Goal: Task Accomplishment & Management: Manage account settings

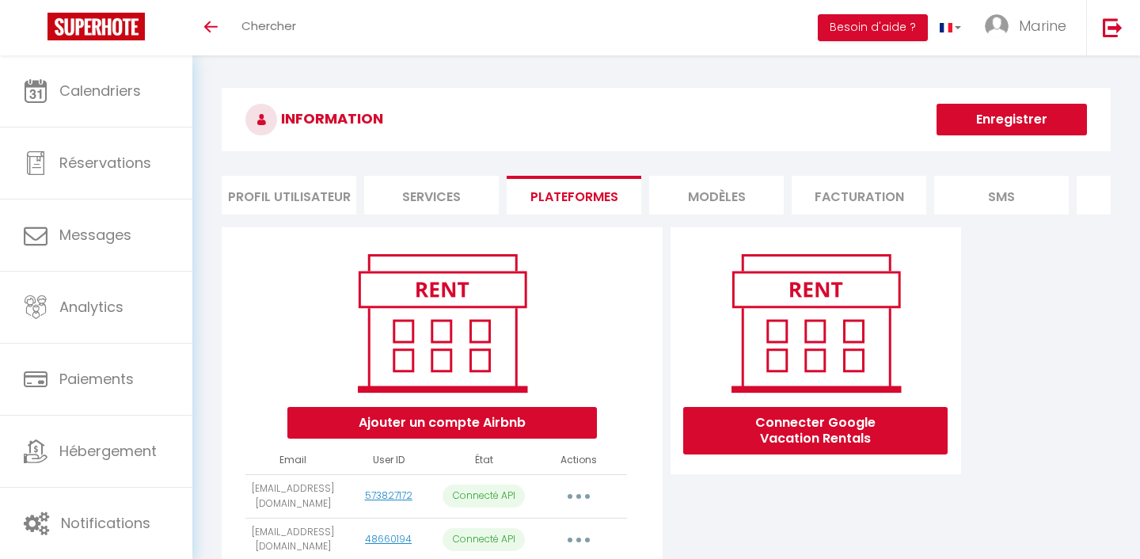
scroll to position [310, 0]
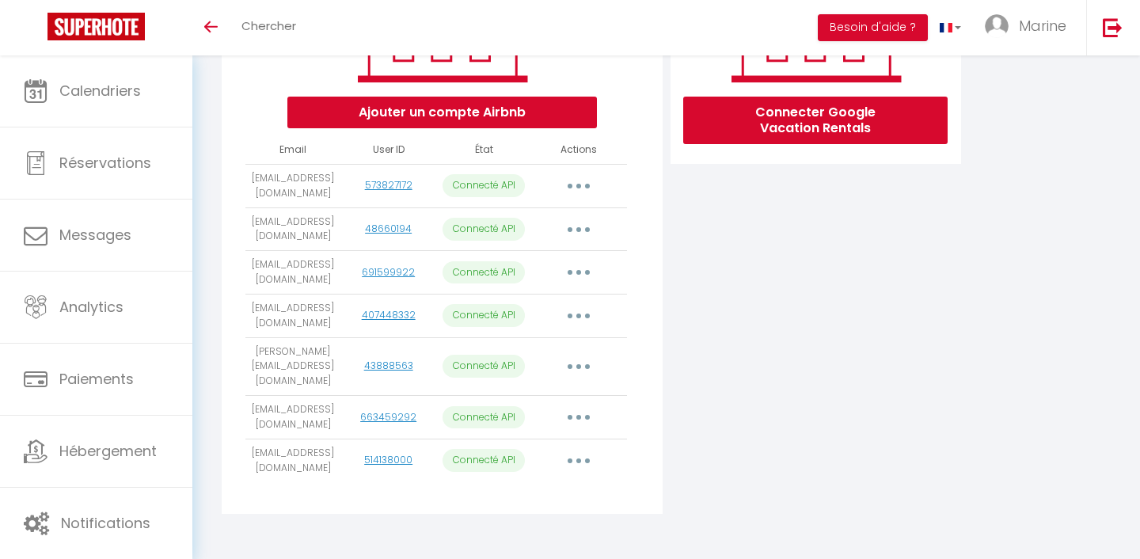
click at [579, 472] on button "button" at bounding box center [578, 460] width 44 height 25
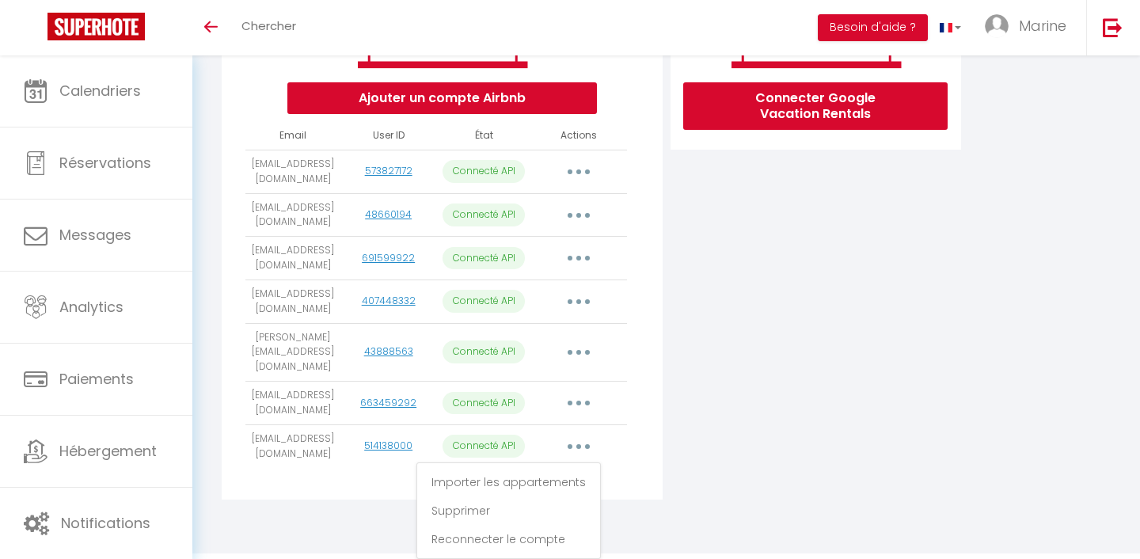
scroll to position [329, 0]
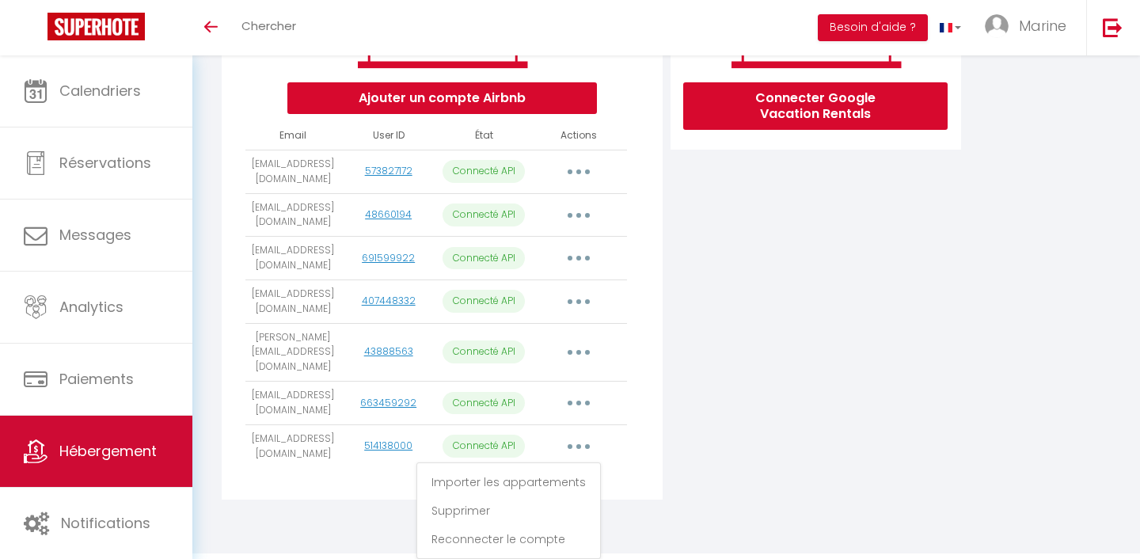
click at [115, 438] on link "Hébergement" at bounding box center [96, 451] width 192 height 71
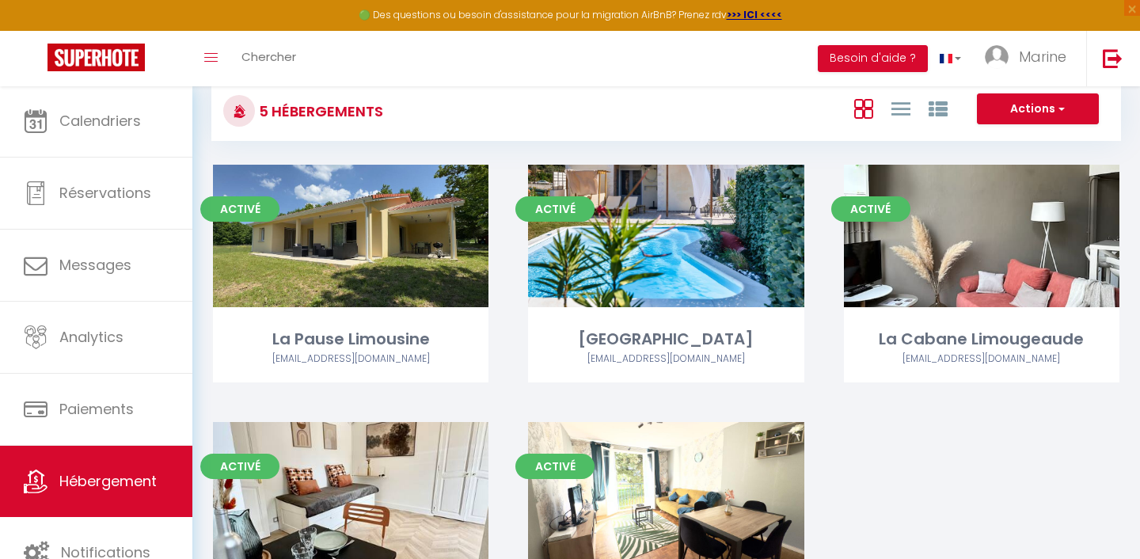
scroll to position [36, 0]
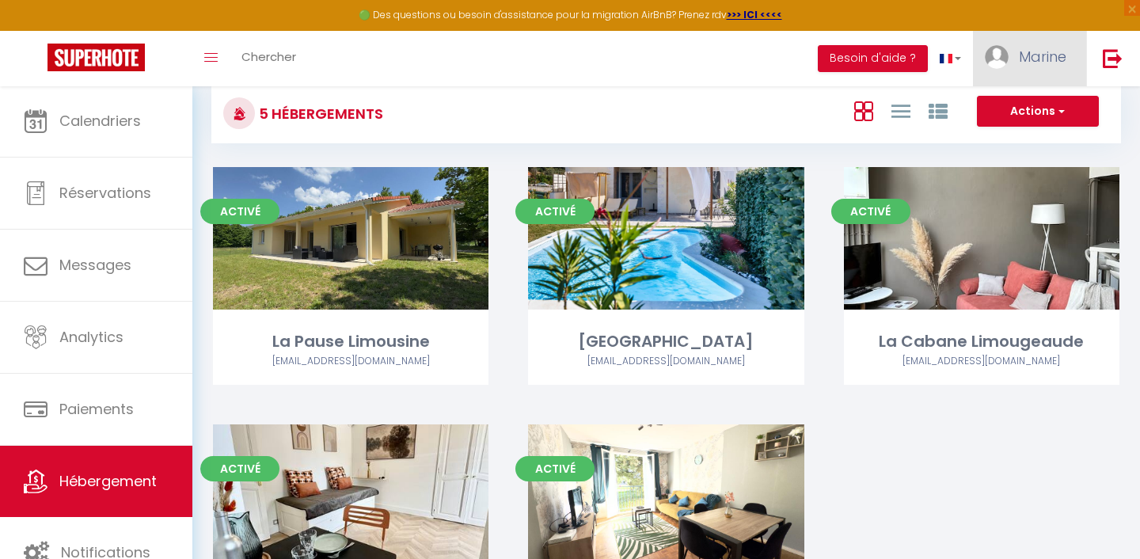
click at [1035, 66] on span "Marine" at bounding box center [1042, 57] width 47 height 20
click at [1016, 112] on link "Paramètres" at bounding box center [1022, 110] width 117 height 27
select select "28"
select select "fr"
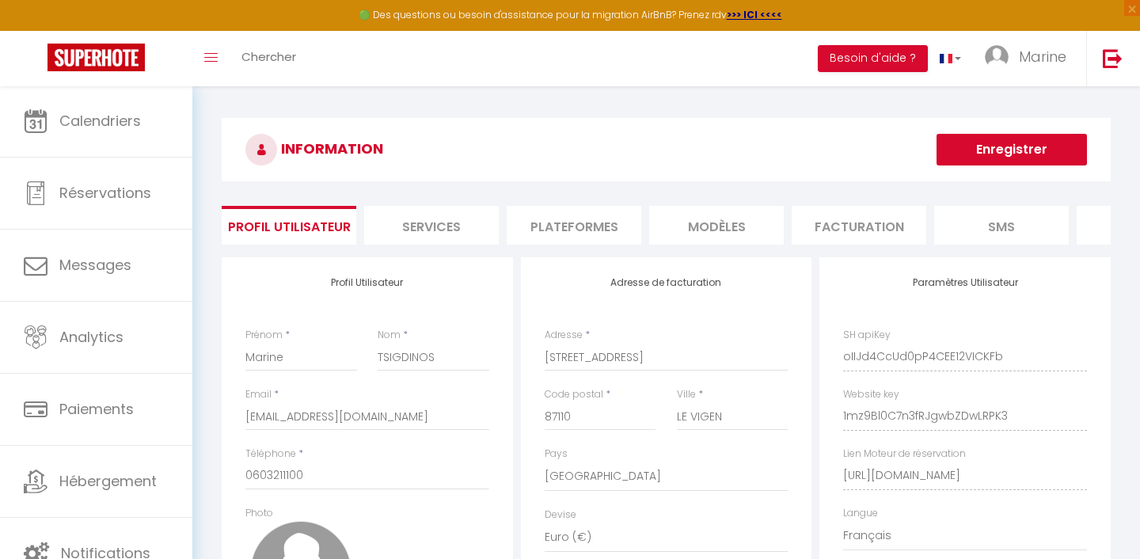
click at [622, 222] on li "Plateformes" at bounding box center [574, 225] width 135 height 39
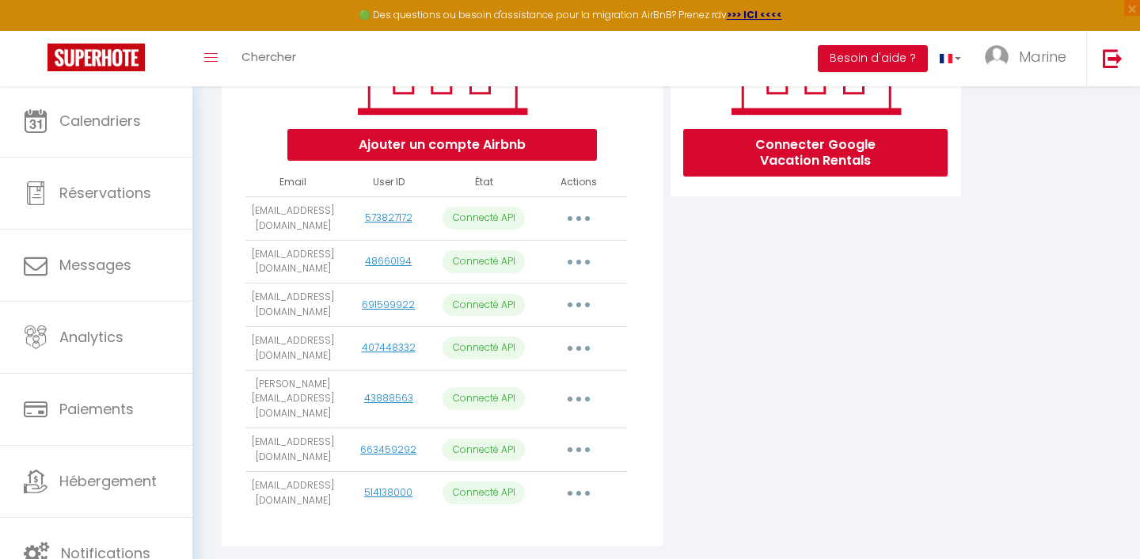
scroll to position [312, 0]
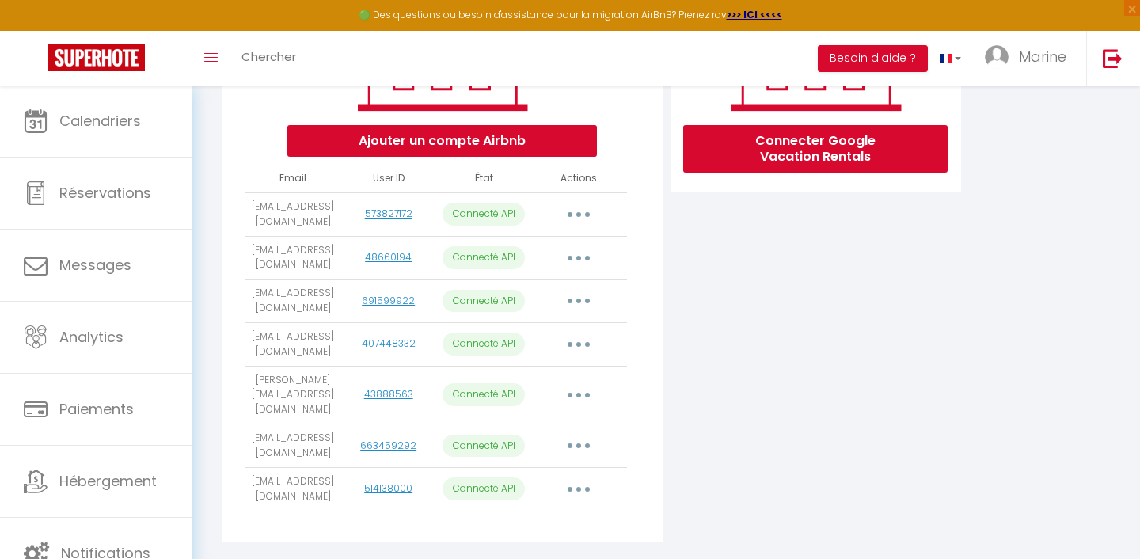
click at [576, 487] on button "button" at bounding box center [578, 488] width 44 height 25
click at [567, 527] on link "Importer les appartements" at bounding box center [508, 524] width 175 height 27
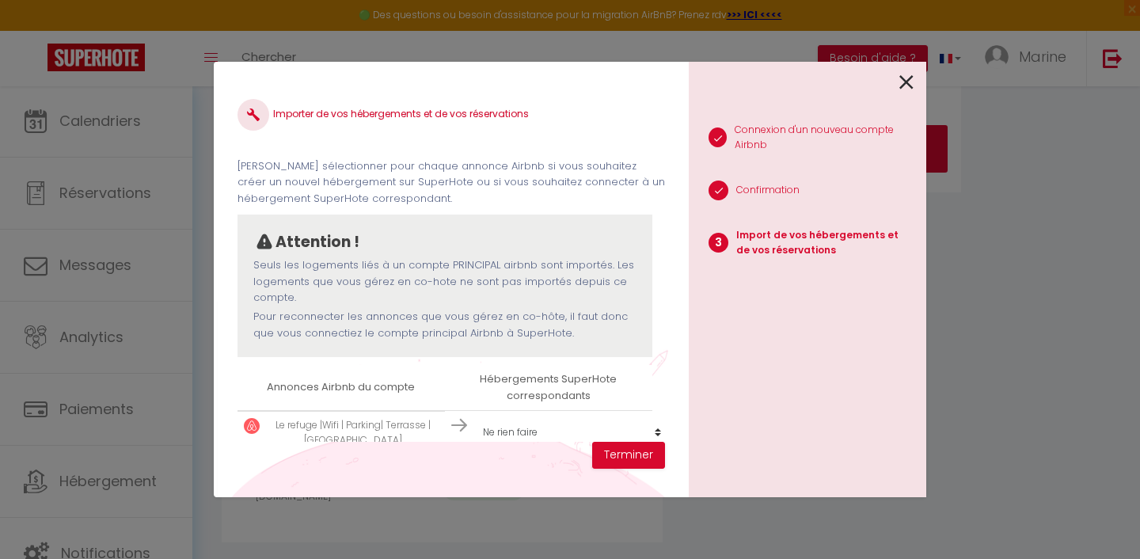
scroll to position [2, 0]
select select "create_new"
click at [624, 457] on button "Terminer" at bounding box center [628, 455] width 73 height 27
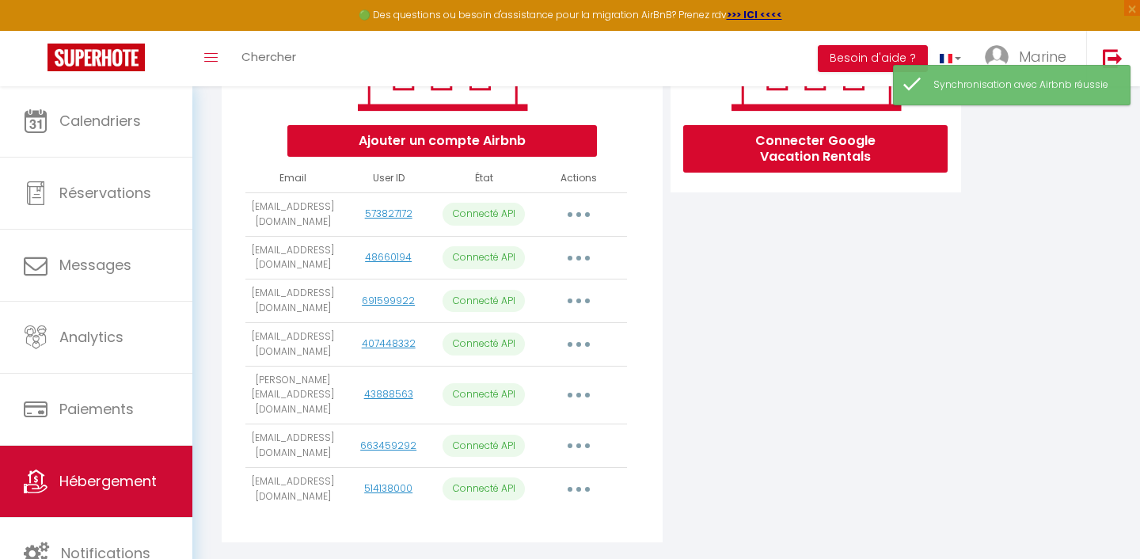
click at [112, 481] on span "Hébergement" at bounding box center [107, 481] width 97 height 20
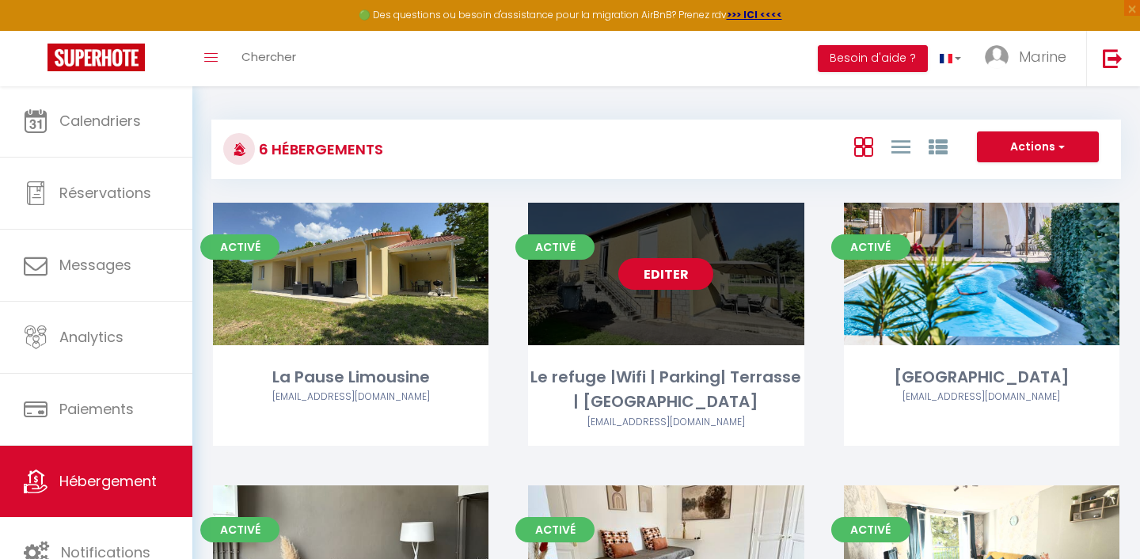
click at [678, 271] on link "Editer" at bounding box center [665, 274] width 95 height 32
select select "3"
select select "2"
select select "1"
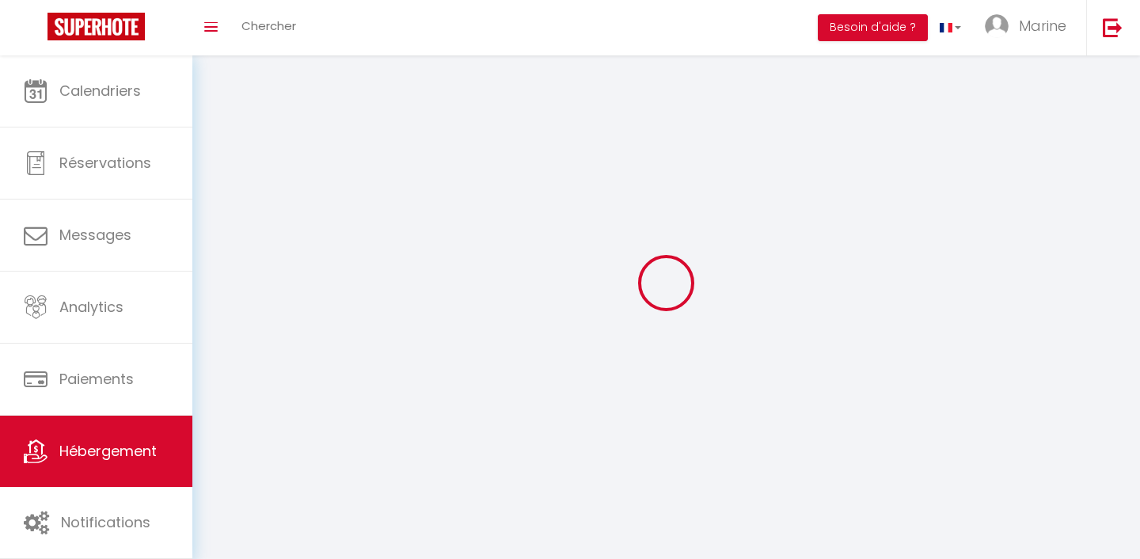
select select
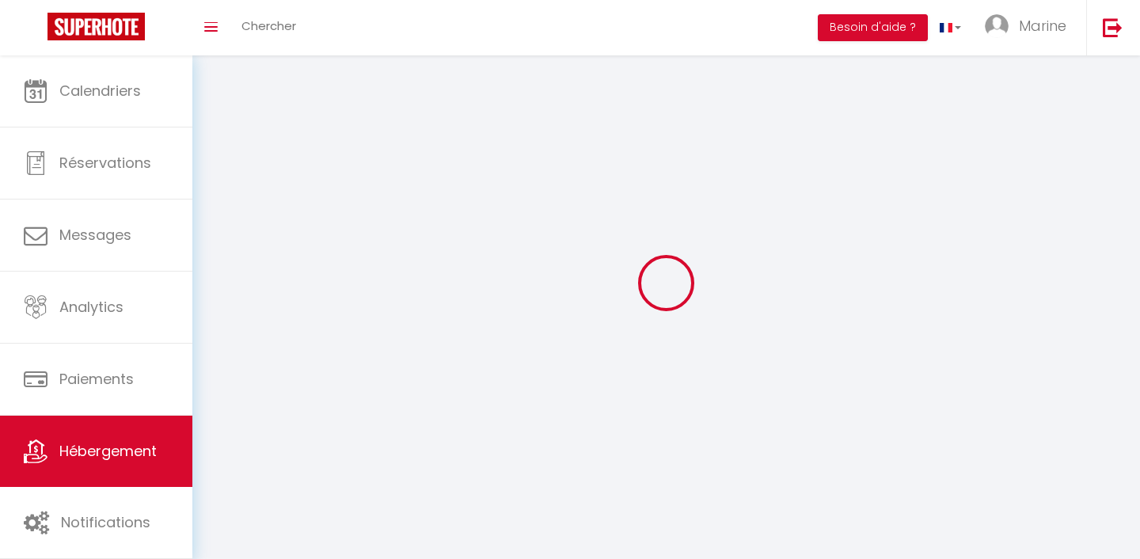
checkbox input "false"
select select
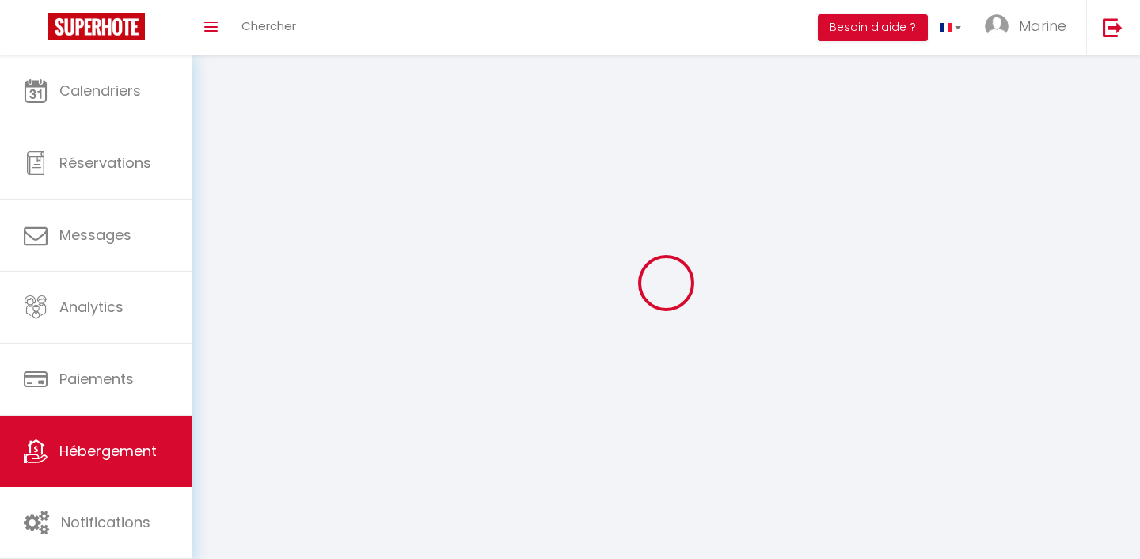
select select
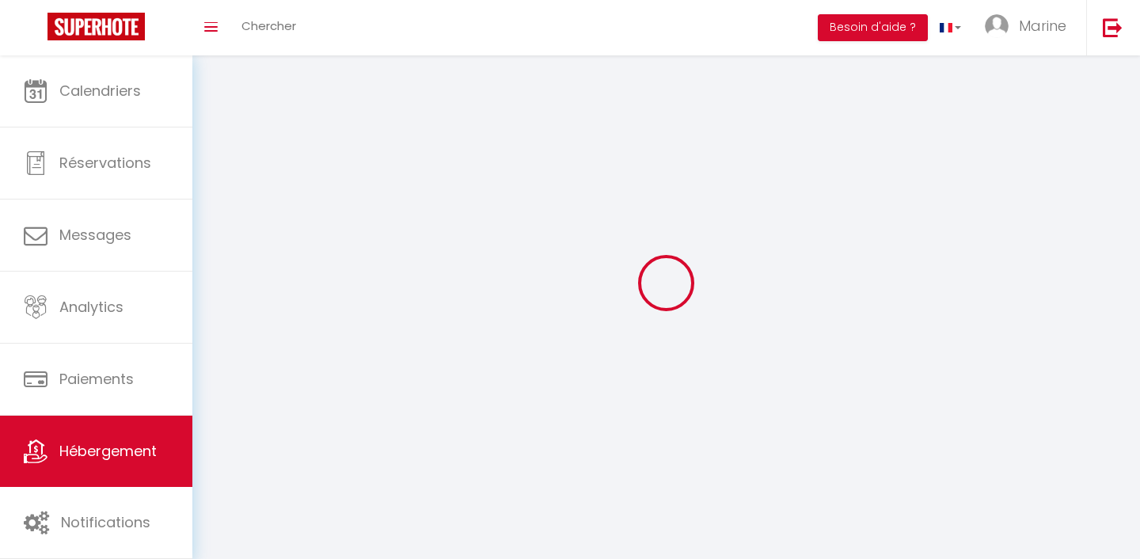
select select
checkbox input "false"
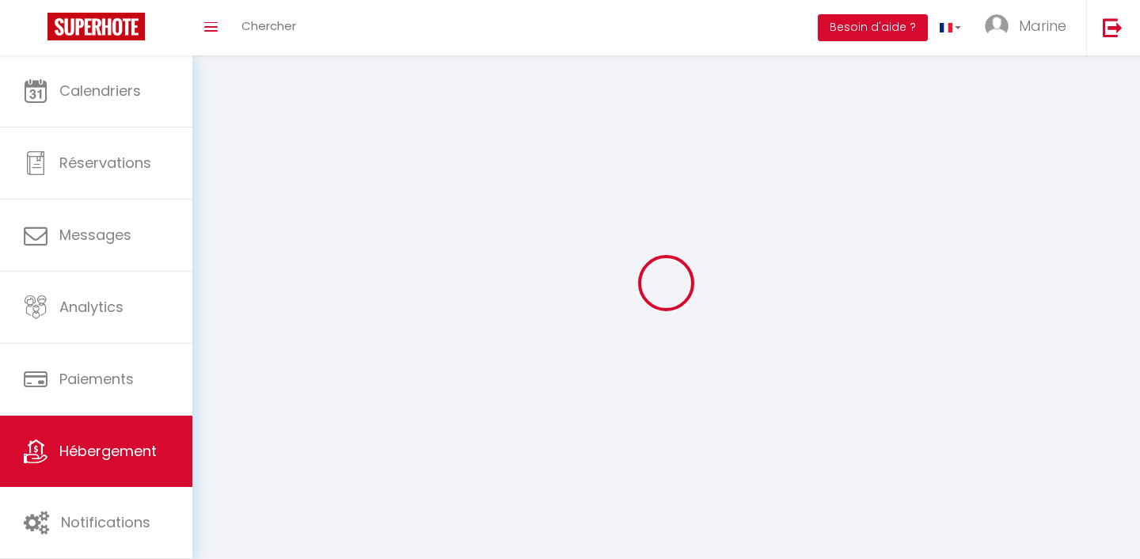
select select
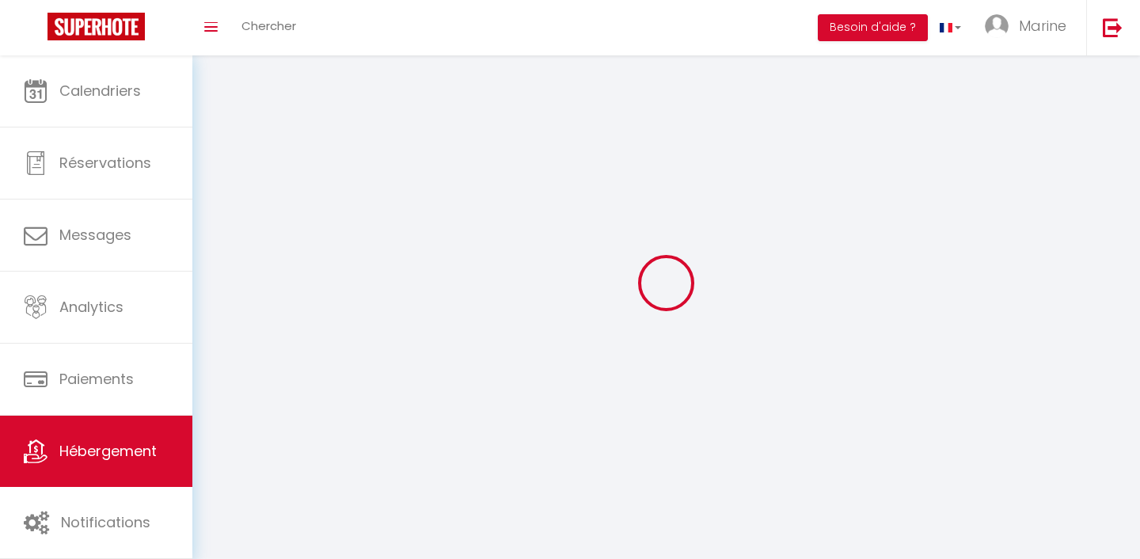
select select
checkbox input "false"
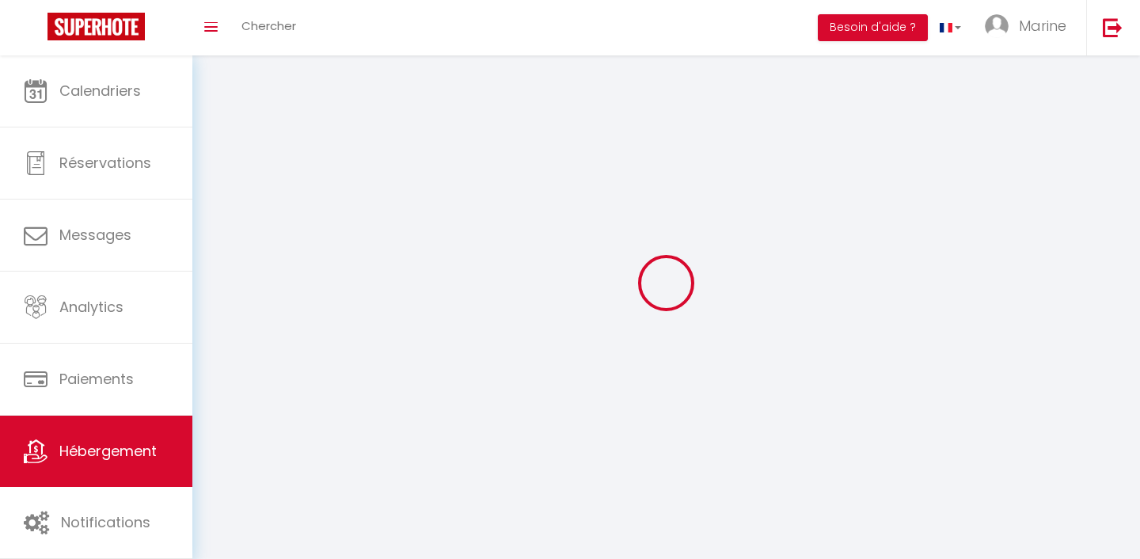
checkbox input "false"
select select
select select "1"
select select
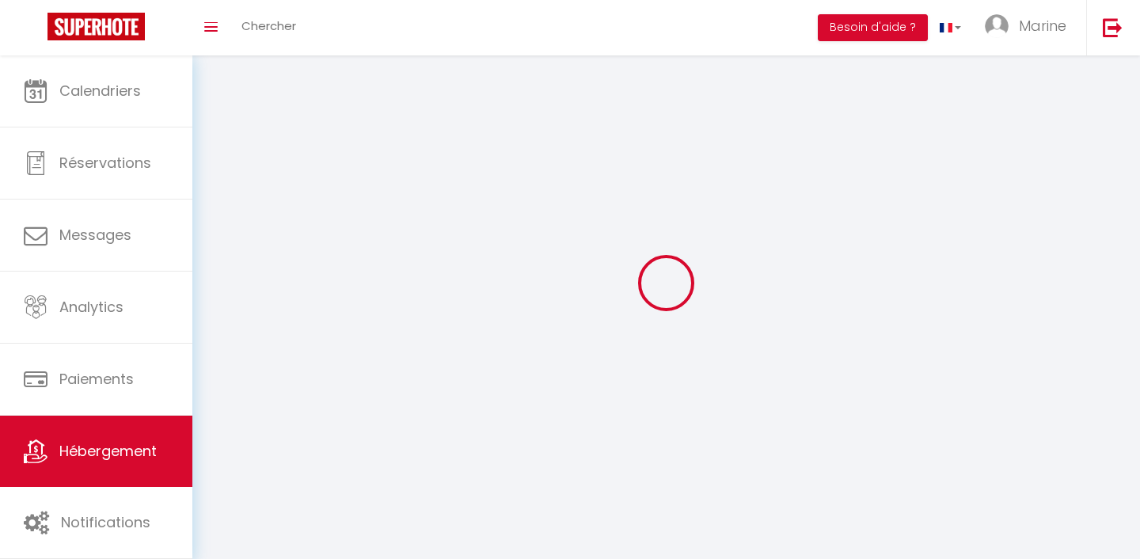
select select "28"
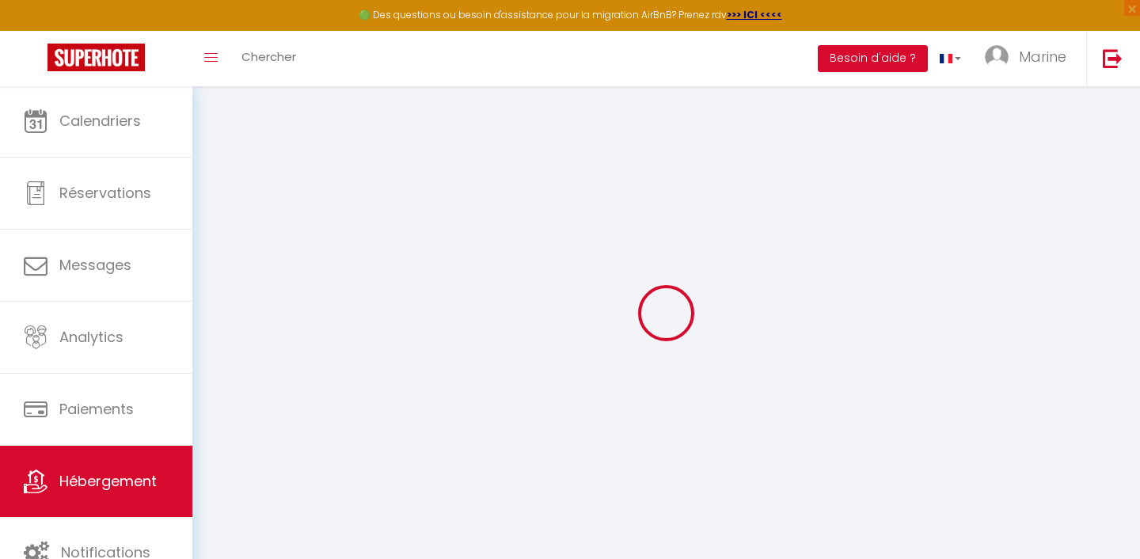
select select
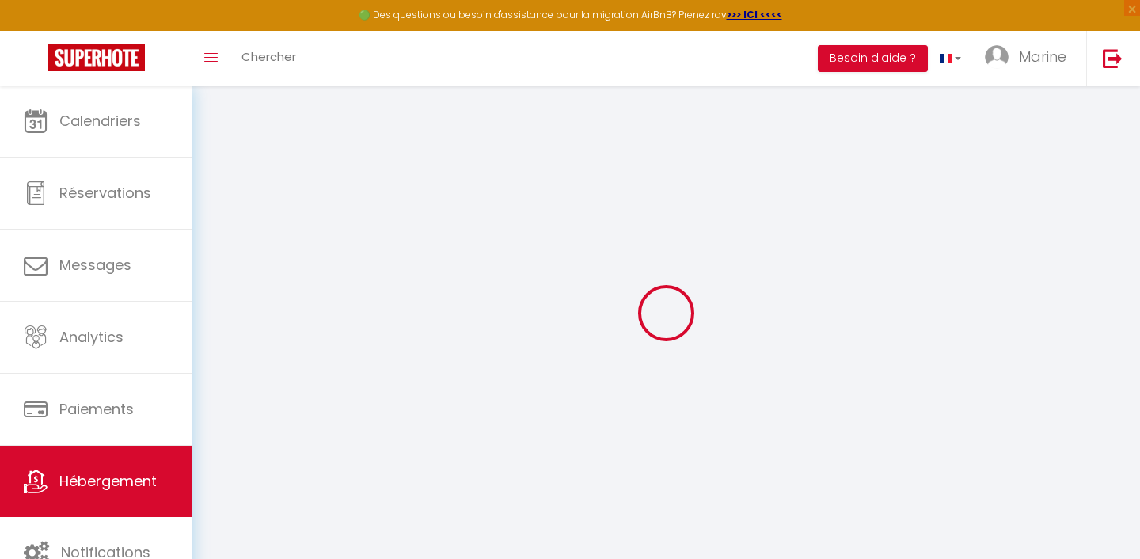
select select
checkbox input "false"
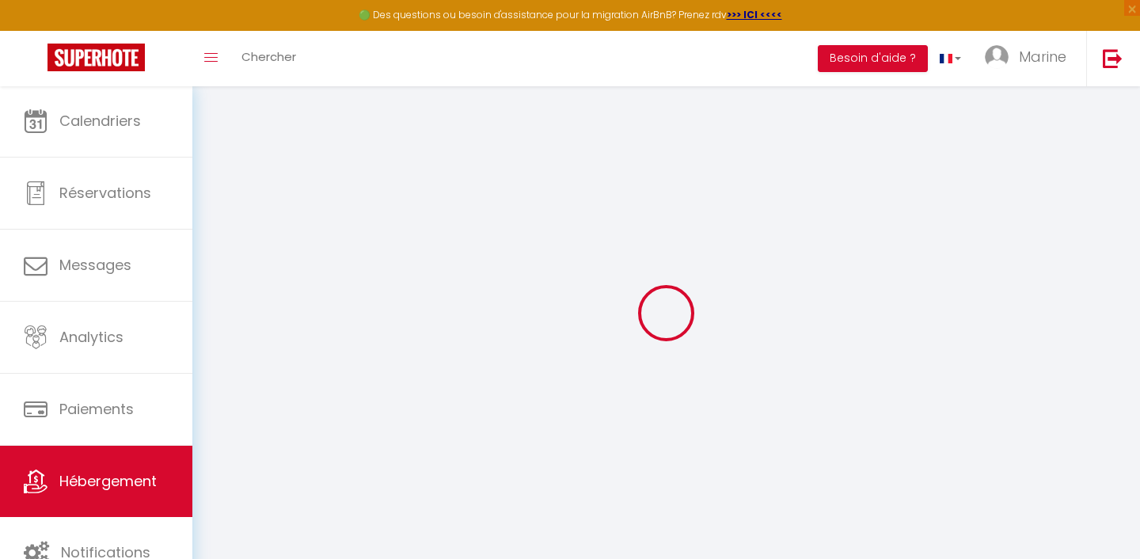
select select
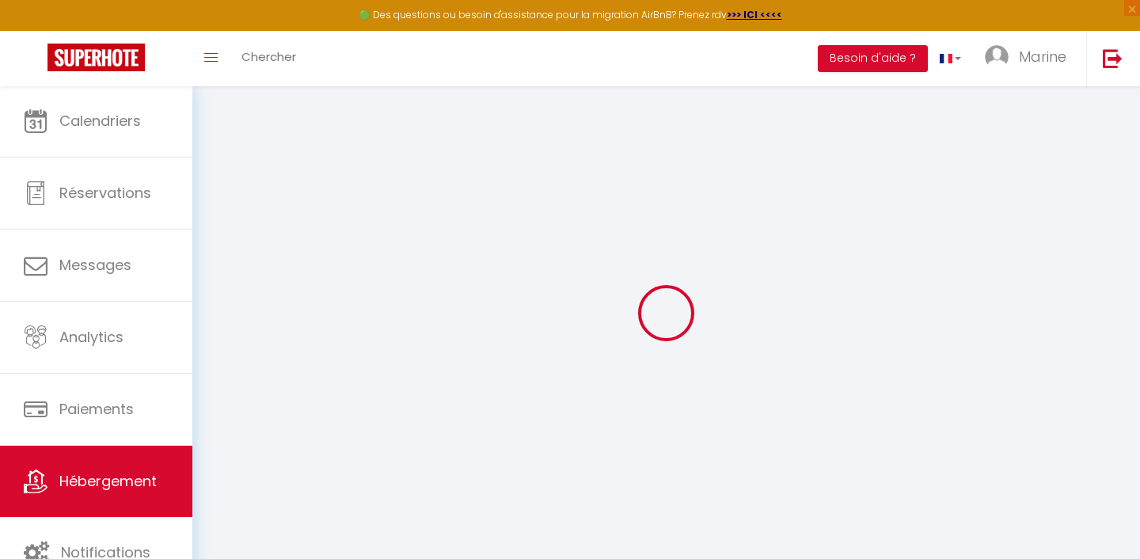
select select
checkbox input "false"
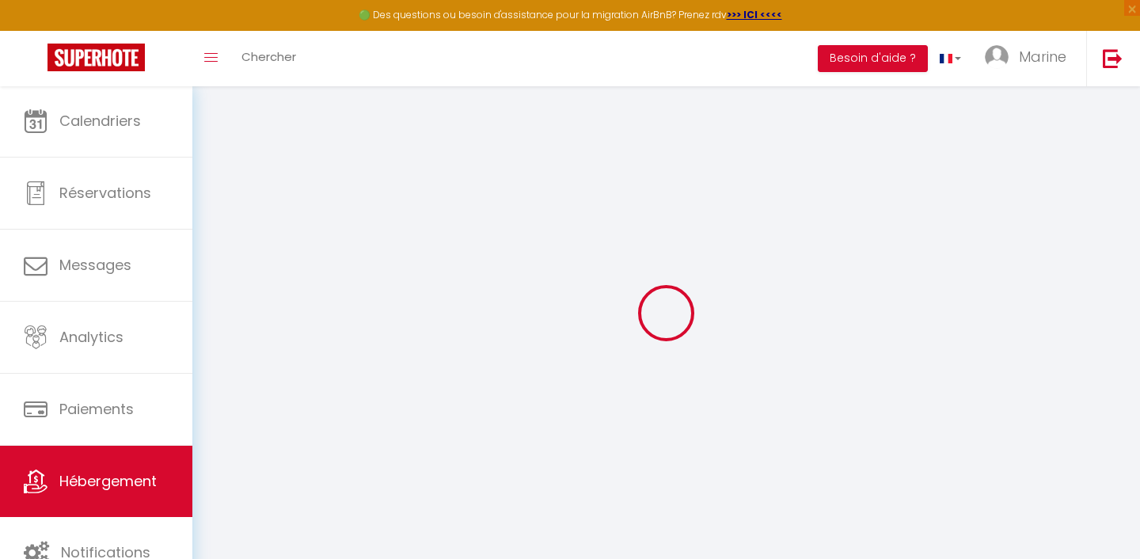
checkbox input "false"
select select
type input "Le refuge |Wifi | Parking| Terrasse | [GEOGRAPHIC_DATA]"
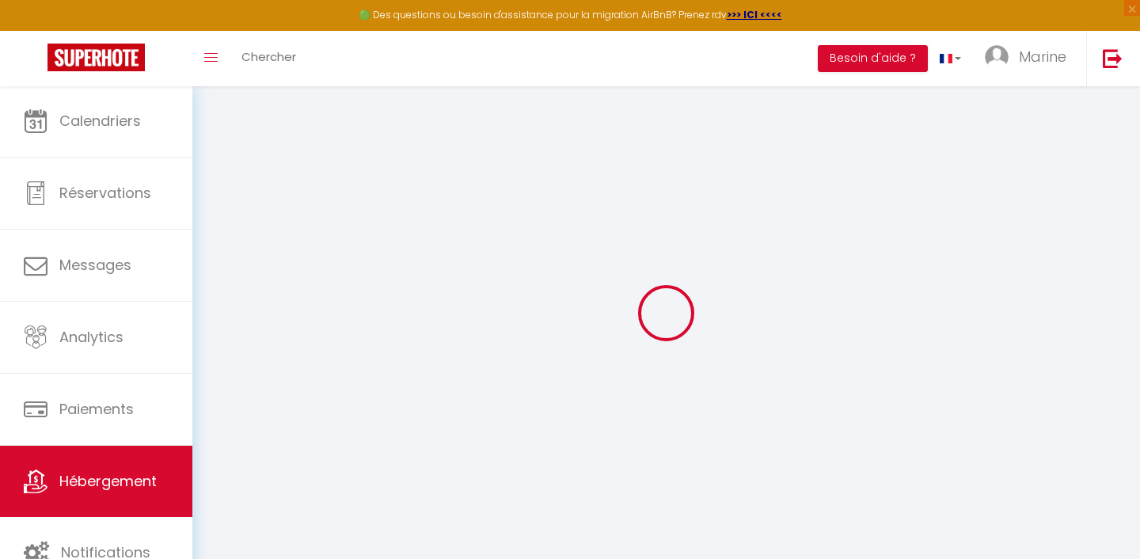
select select "houses"
select select "6"
select select "3"
type input "105"
type input "70"
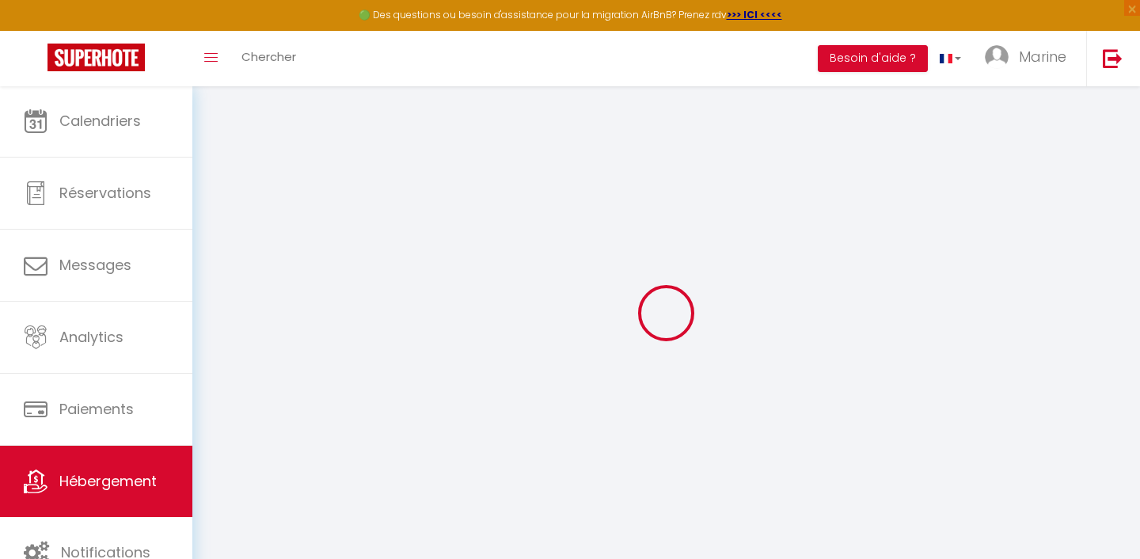
select select
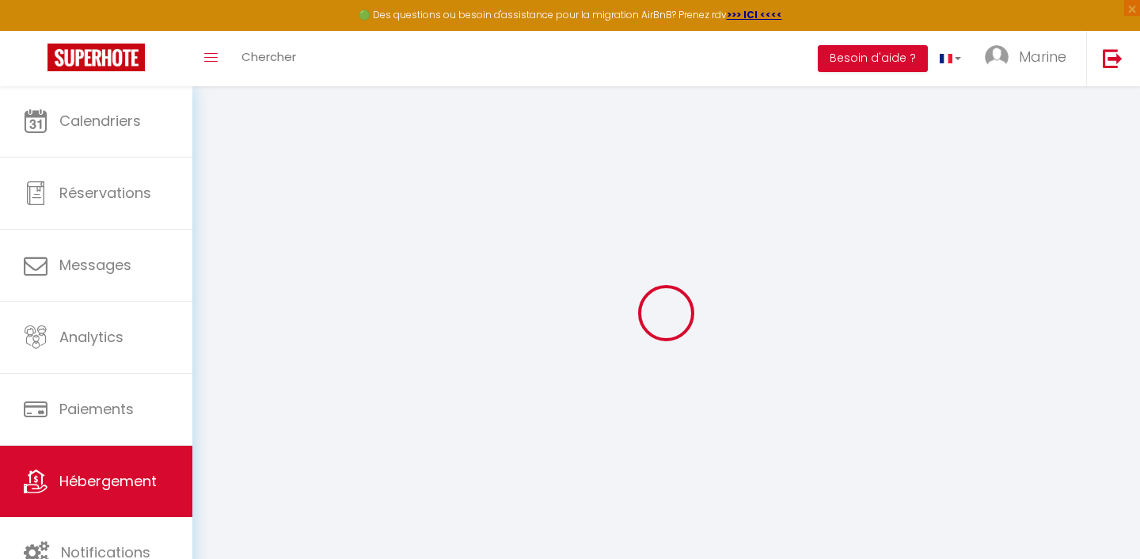
type input "[STREET_ADDRESS]"
type input "87410"
type input "[GEOGRAPHIC_DATA]"
type input "[EMAIL_ADDRESS][DOMAIN_NAME]"
select select
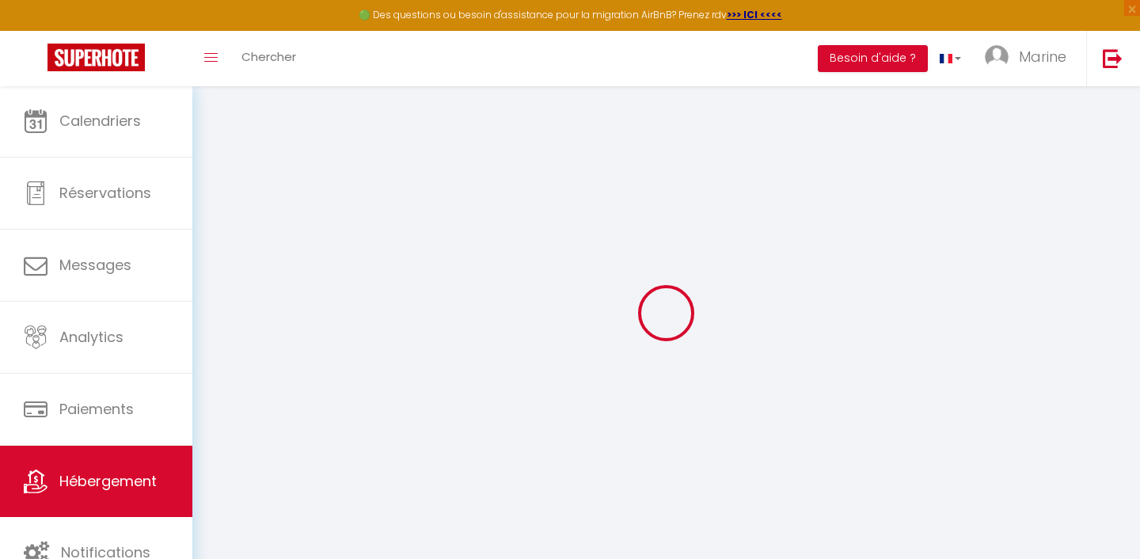
checkbox input "false"
type input "0"
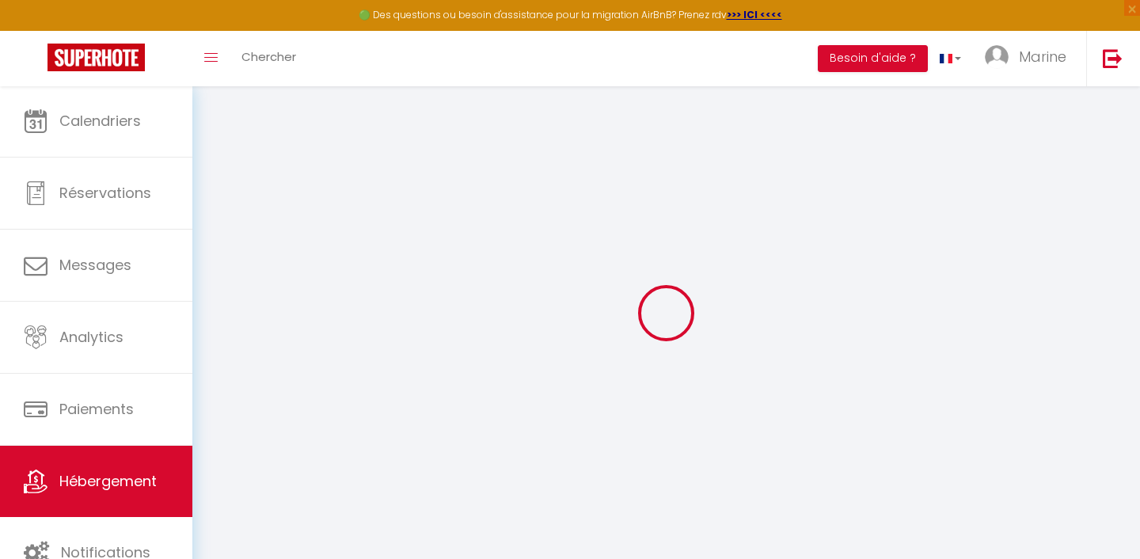
type input "0"
select select
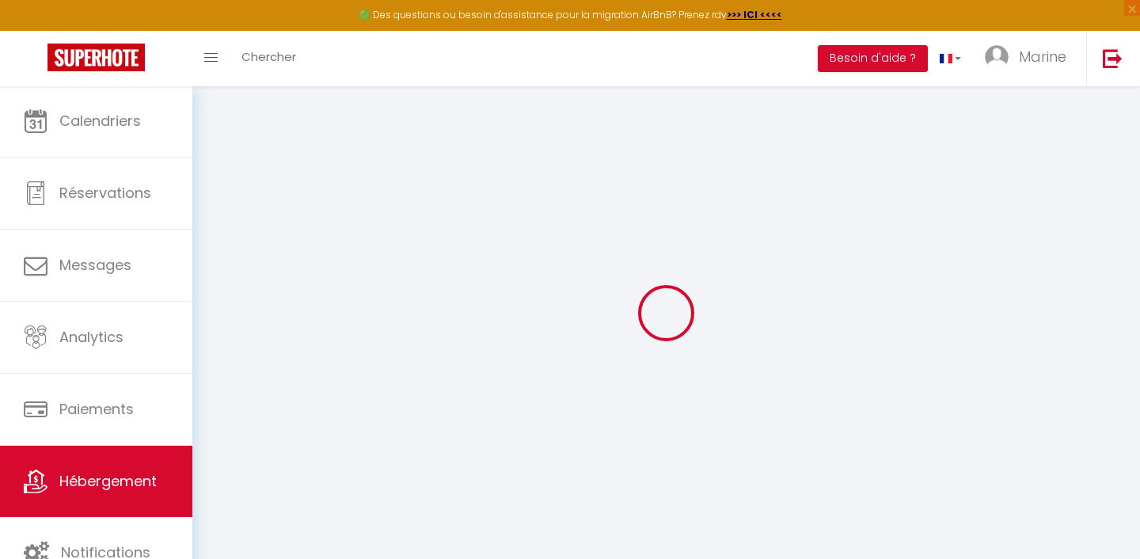
select select
checkbox input "false"
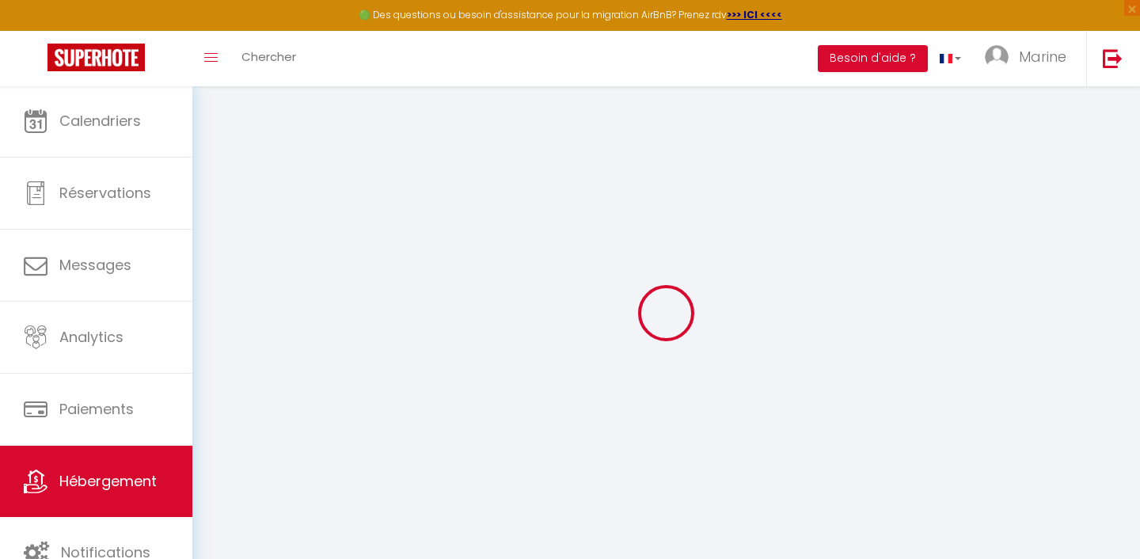
checkbox input "false"
select select
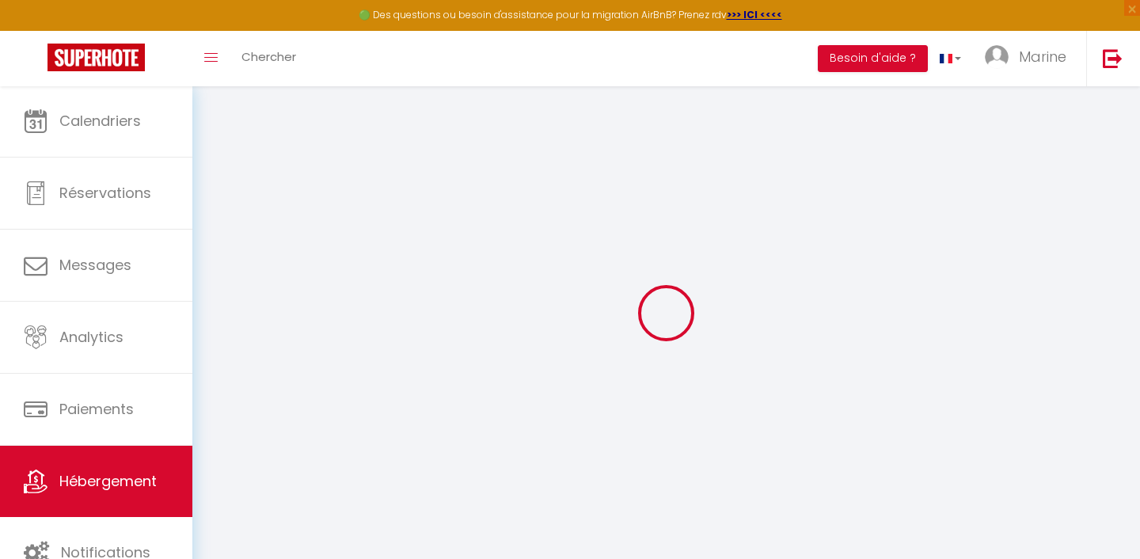
select select
checkbox input "false"
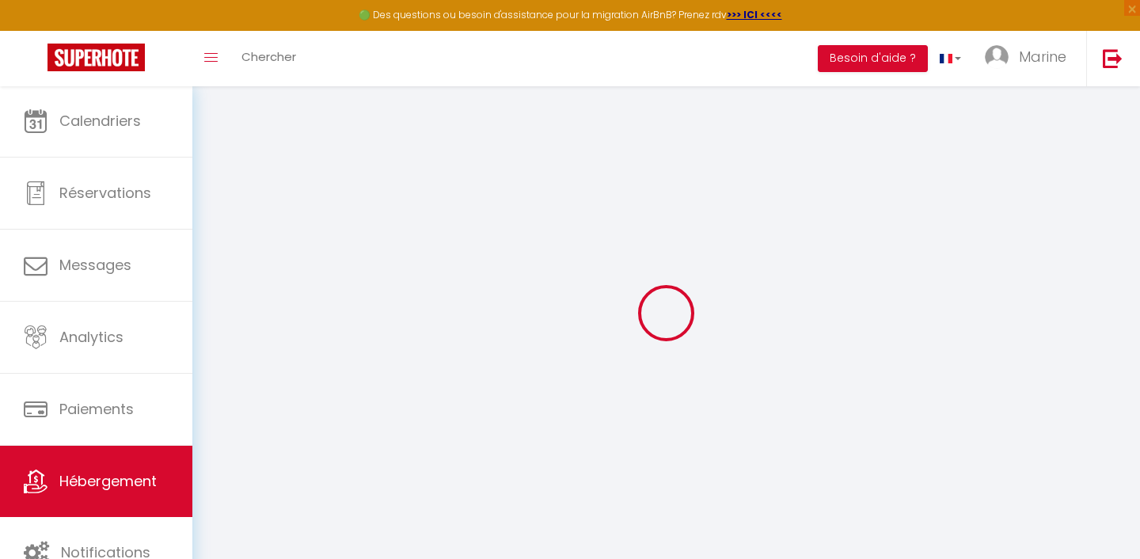
checkbox input "false"
select select
checkbox input "false"
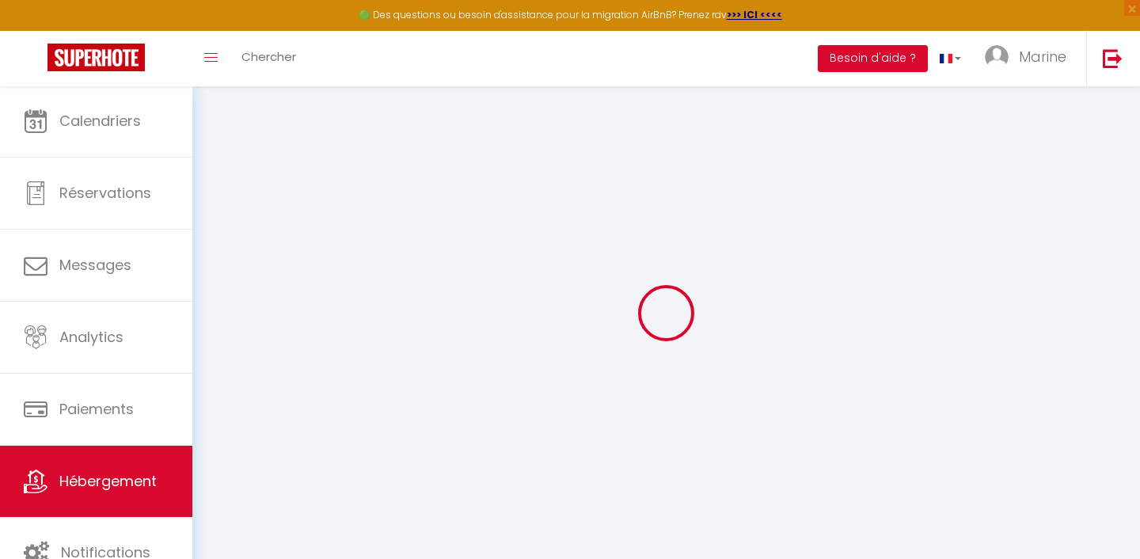
checkbox input "false"
select select
checkbox input "false"
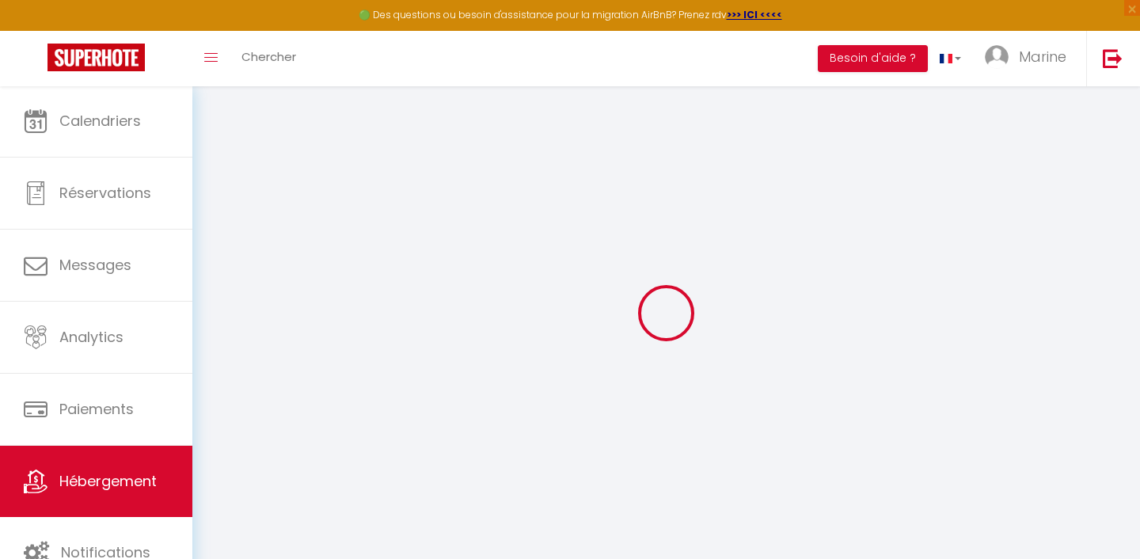
checkbox input "false"
select select
checkbox input "false"
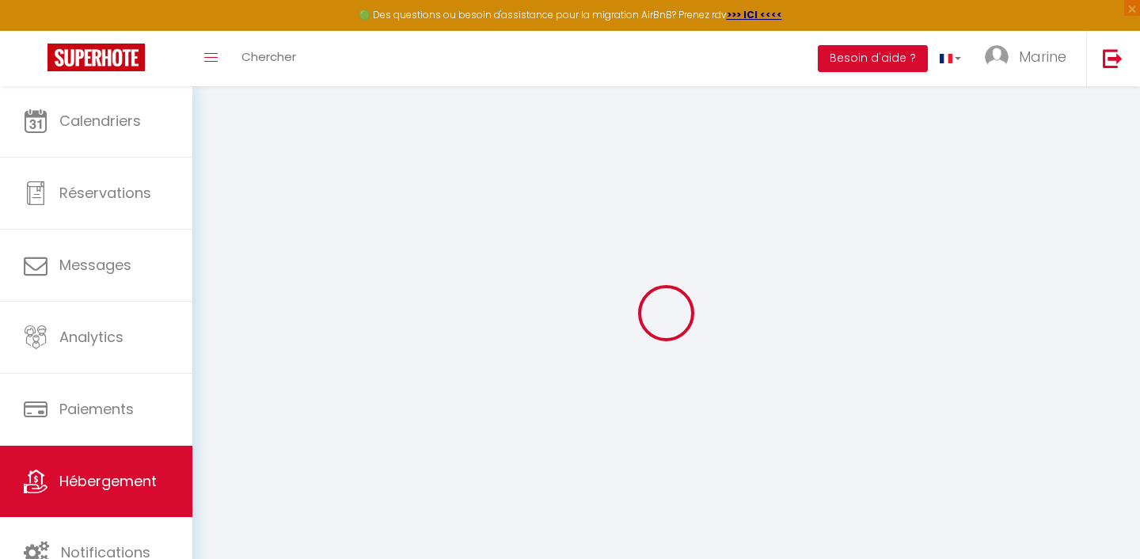
checkbox input "false"
select select "16:00"
select select "23:45"
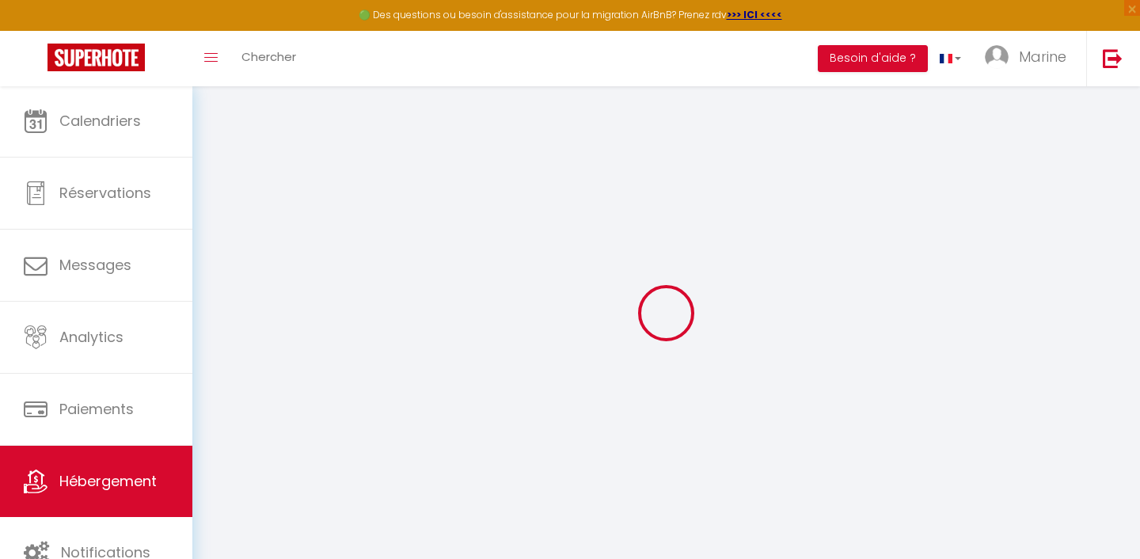
select select "12:00"
select select "30"
select select "120"
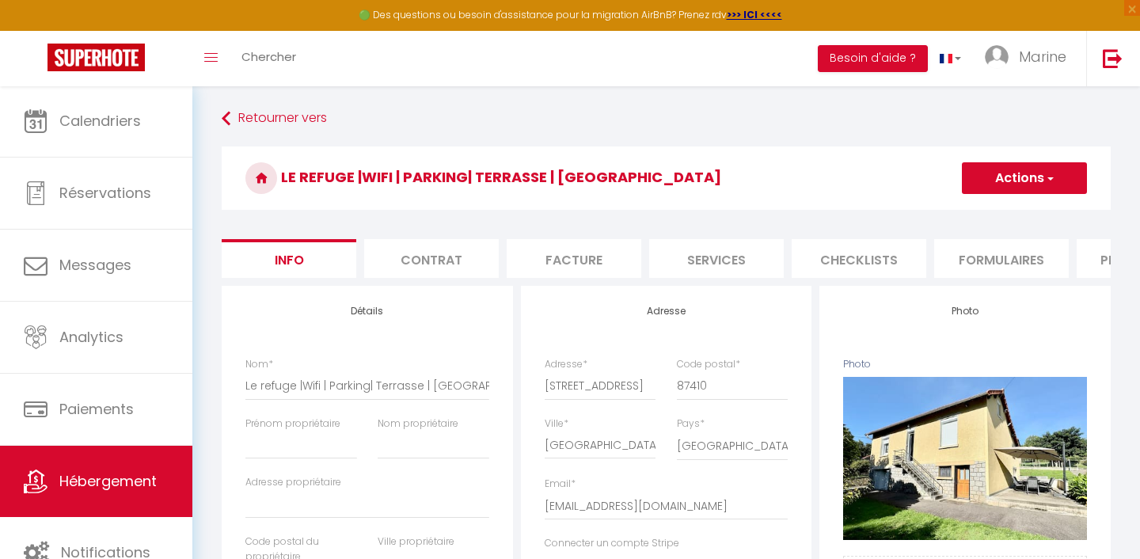
select select
checkbox input "false"
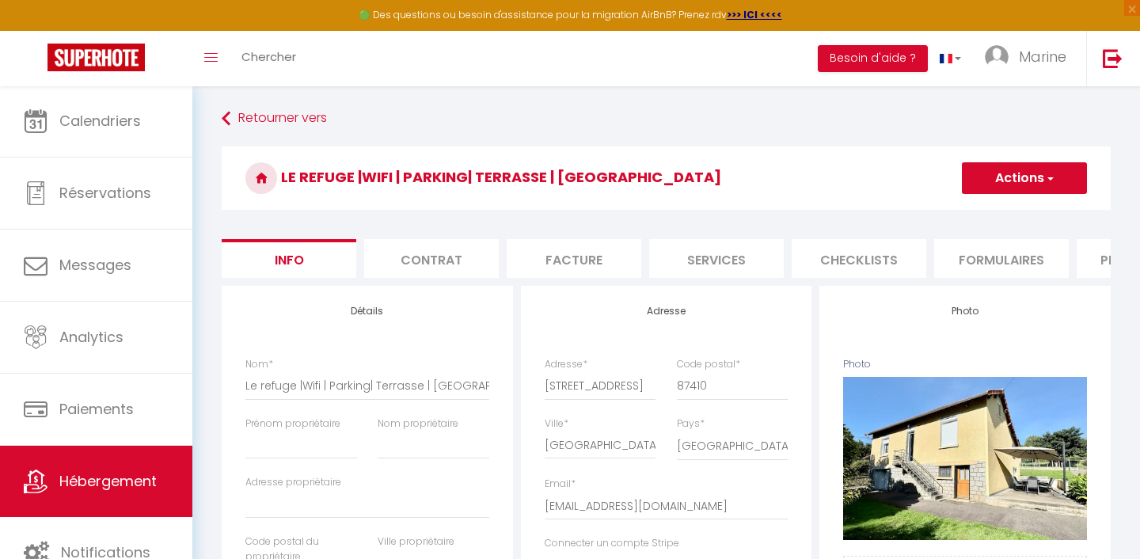
select select "EUR"
select select
select select "22908-1517226404924217718"
click at [885, 250] on li "Plateformes" at bounding box center [858, 258] width 135 height 39
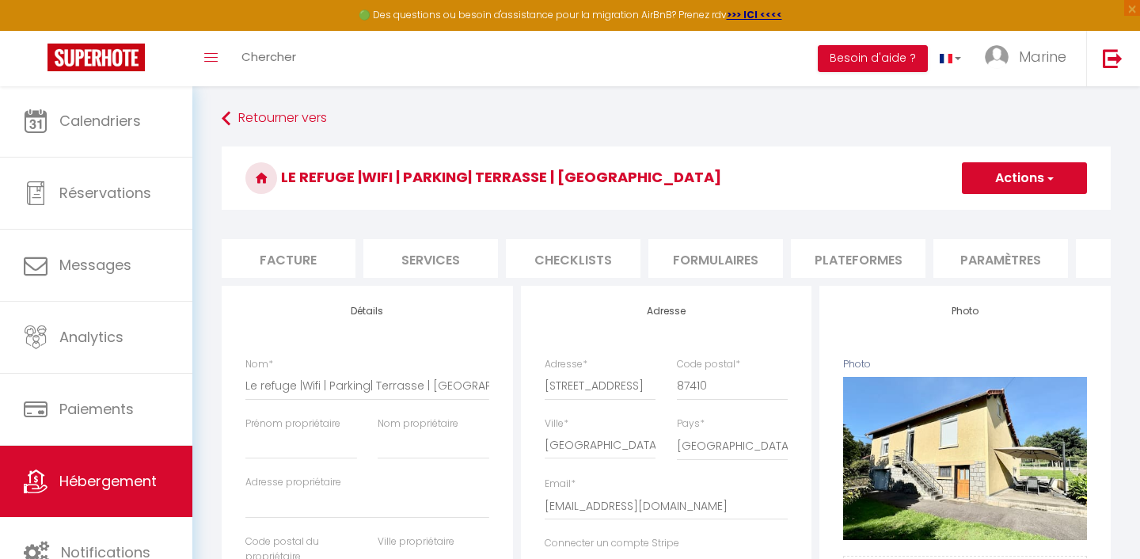
select select
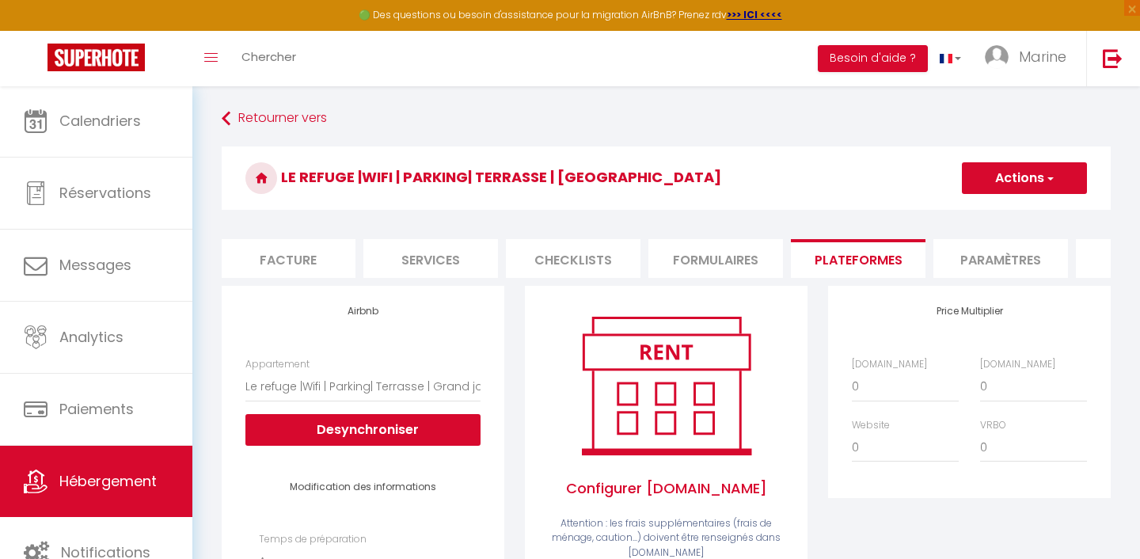
scroll to position [27, 0]
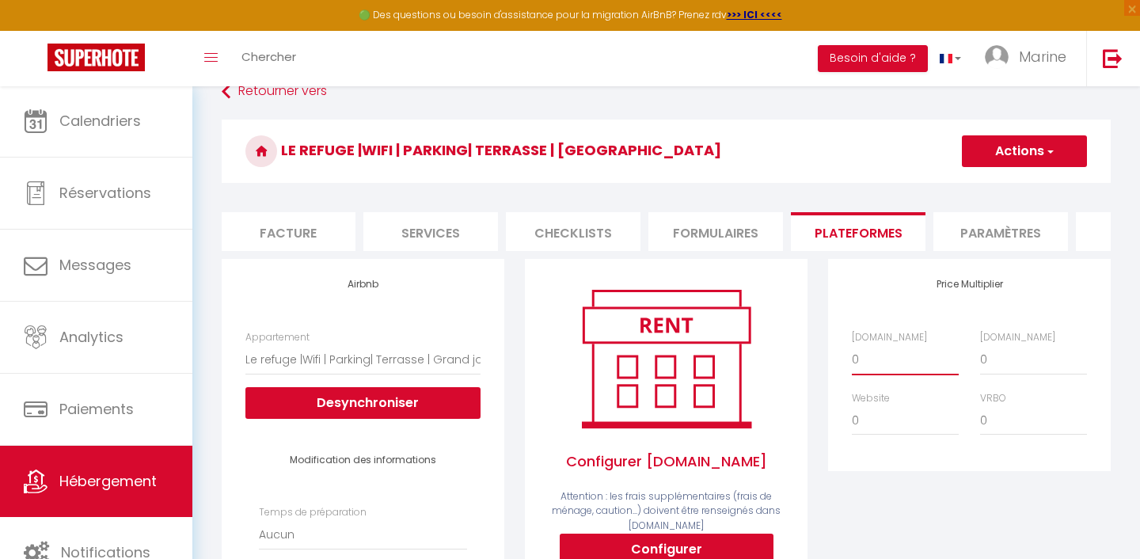
select select "+ 25 %"
select select
click at [988, 157] on button "Actions" at bounding box center [1024, 151] width 125 height 32
click at [992, 187] on link "Enregistrer" at bounding box center [1023, 186] width 125 height 21
select select "EUR"
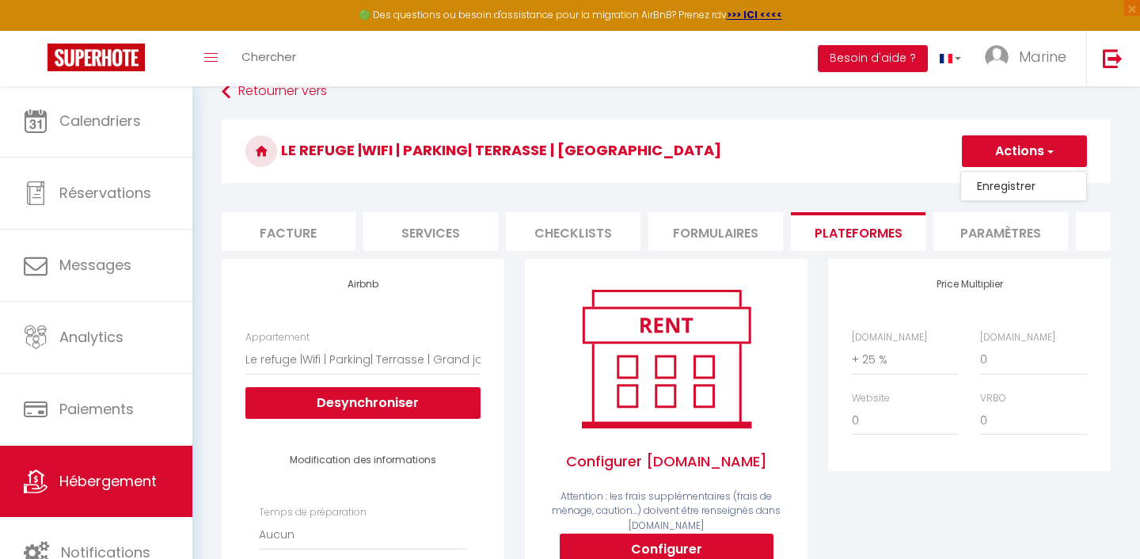
select select
click at [853, 56] on button "Besoin d'aide ?" at bounding box center [873, 58] width 110 height 27
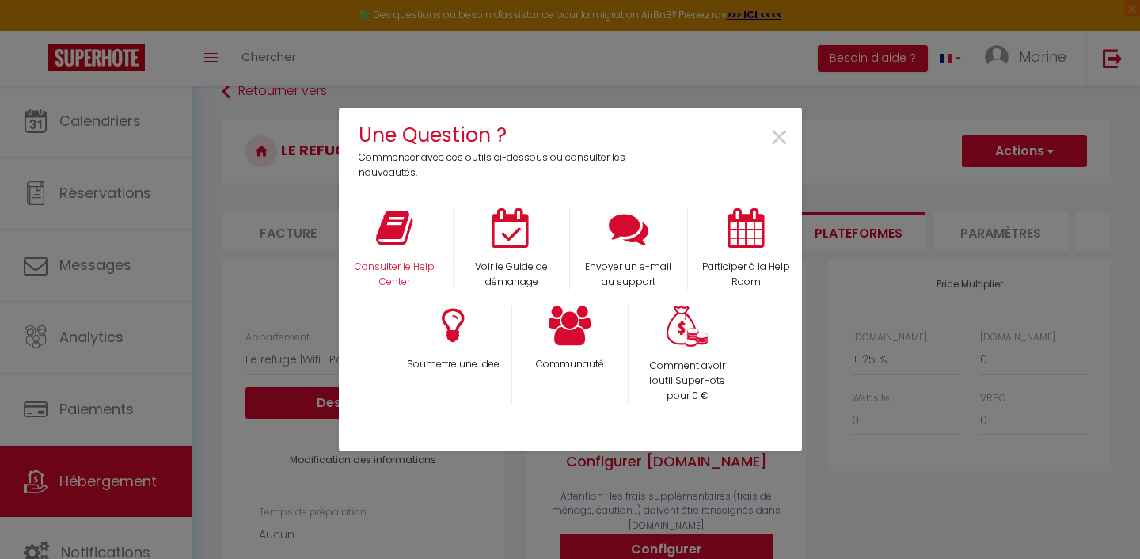
click at [403, 245] on icon at bounding box center [394, 228] width 36 height 40
click at [780, 138] on span "×" at bounding box center [779, 138] width 21 height 50
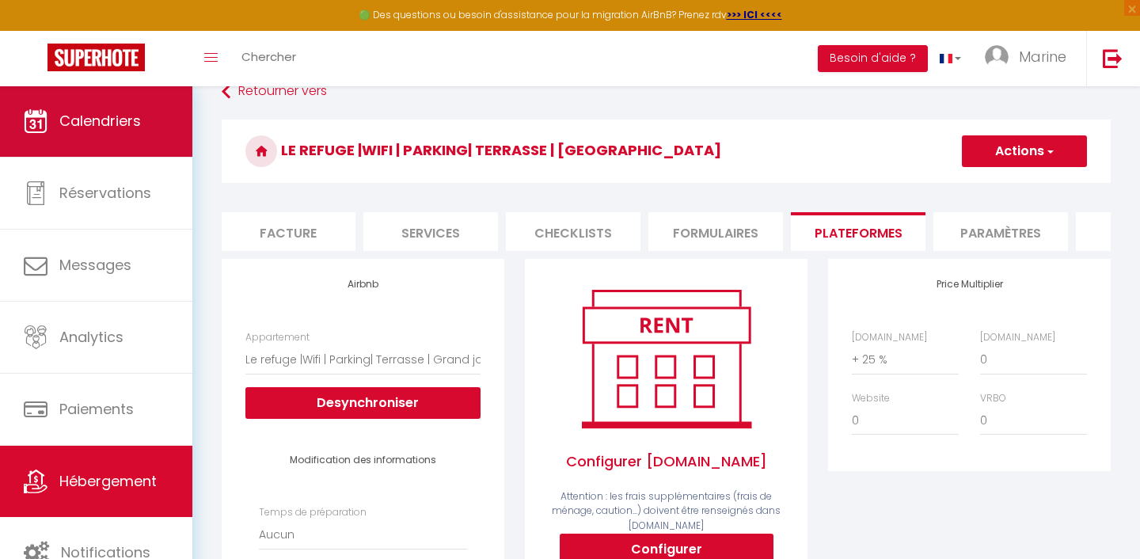
click at [157, 145] on link "Calendriers" at bounding box center [96, 120] width 192 height 71
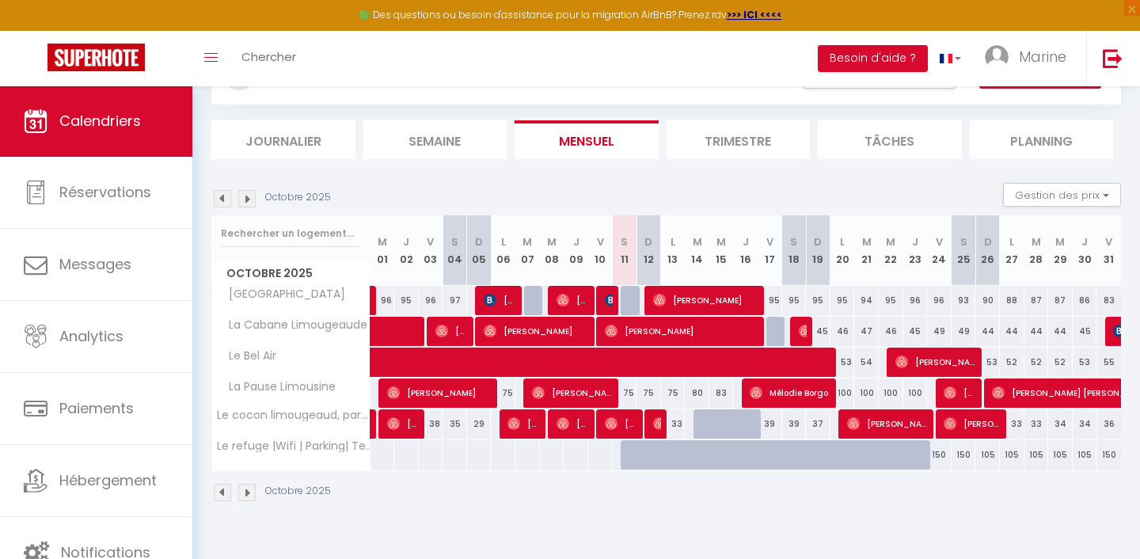
scroll to position [76, 0]
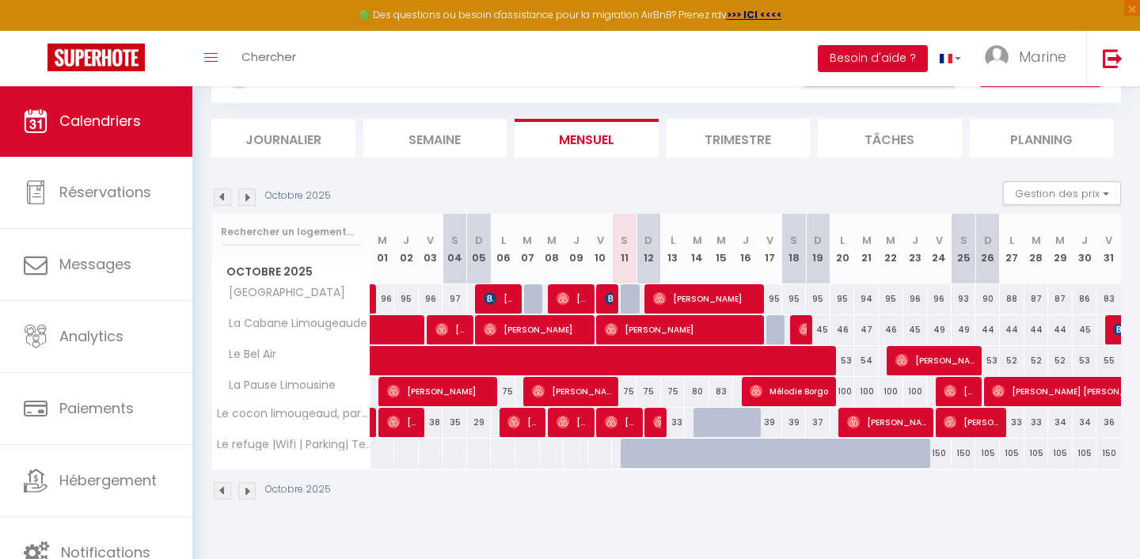
click at [940, 456] on div "150" at bounding box center [939, 452] width 25 height 29
type input "150"
type input "Ven 24 Octobre 2025"
type input "Sam 25 Octobre 2025"
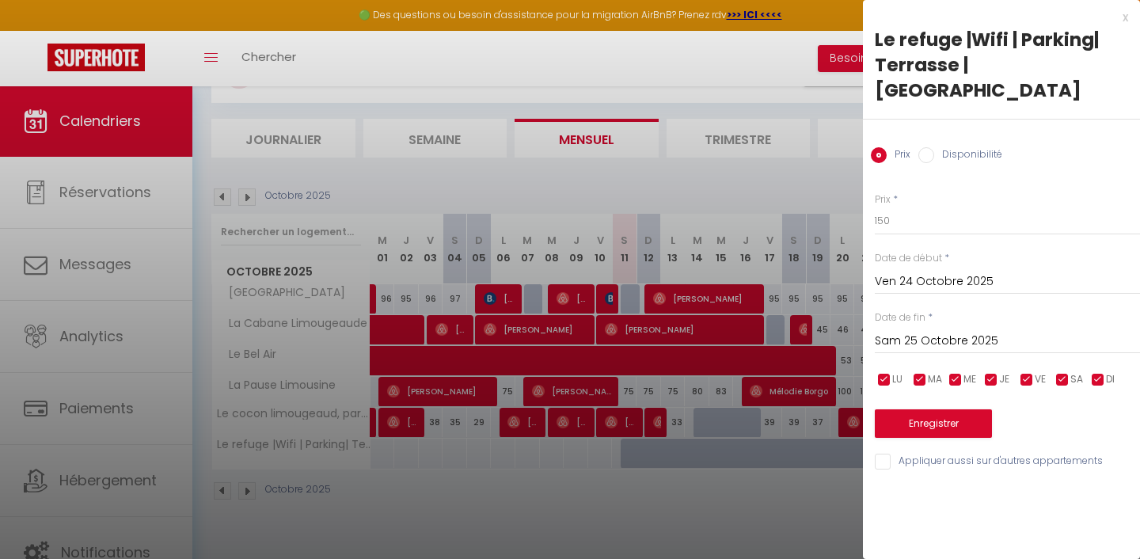
click at [966, 147] on label "Disponibilité" at bounding box center [968, 155] width 68 height 17
click at [934, 147] on input "Disponibilité" at bounding box center [926, 155] width 16 height 16
radio input "true"
radio input "false"
click at [928, 332] on input "Sam 25 Octobre 2025" at bounding box center [1007, 342] width 265 height 21
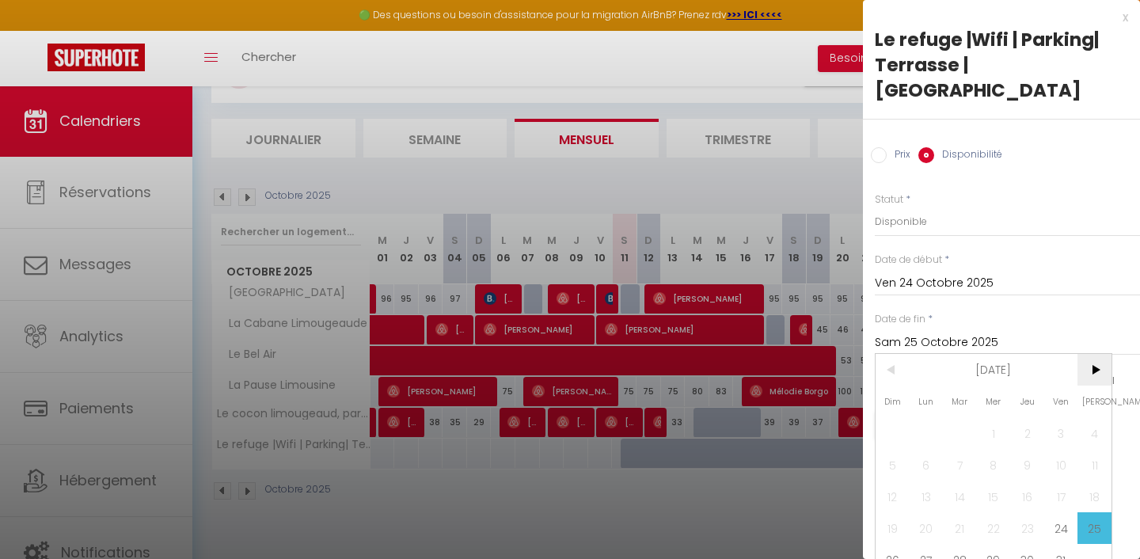
click at [1099, 354] on span ">" at bounding box center [1094, 370] width 34 height 32
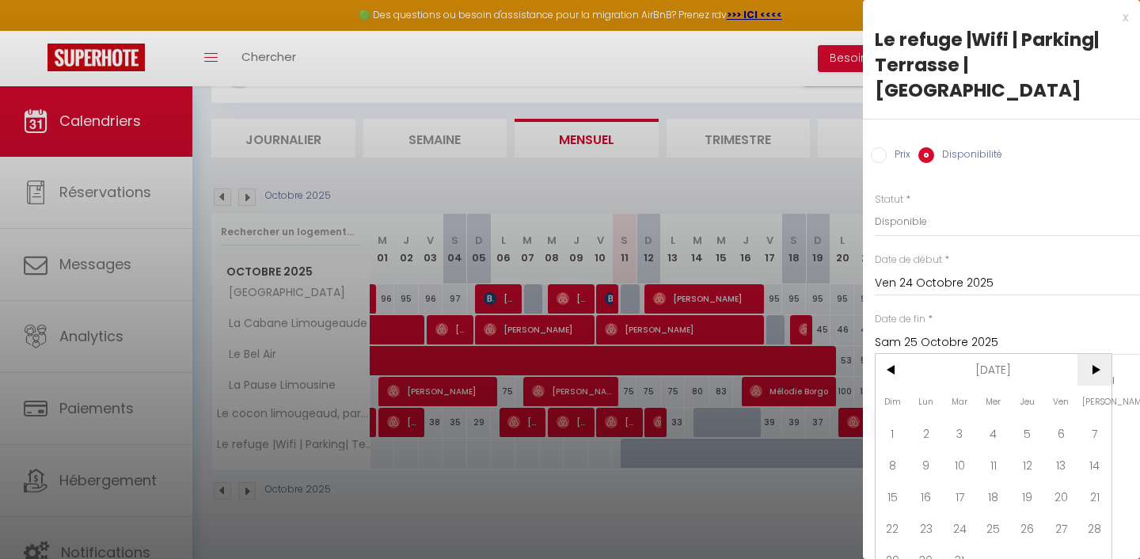
click at [1099, 354] on span ">" at bounding box center [1094, 370] width 34 height 32
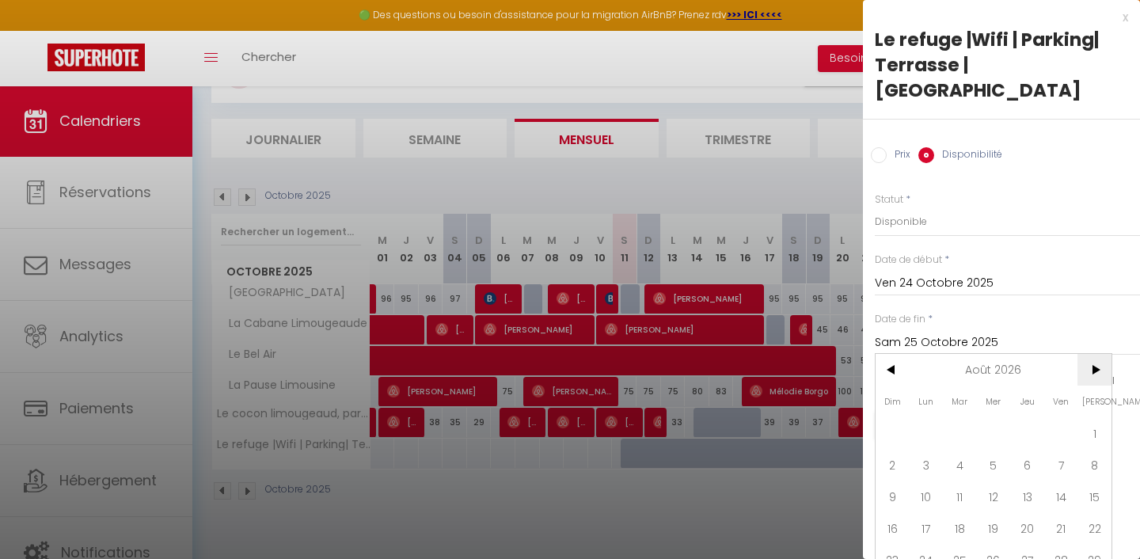
click at [1099, 354] on span ">" at bounding box center [1094, 370] width 34 height 32
click at [1028, 544] on span "31" at bounding box center [1027, 560] width 34 height 32
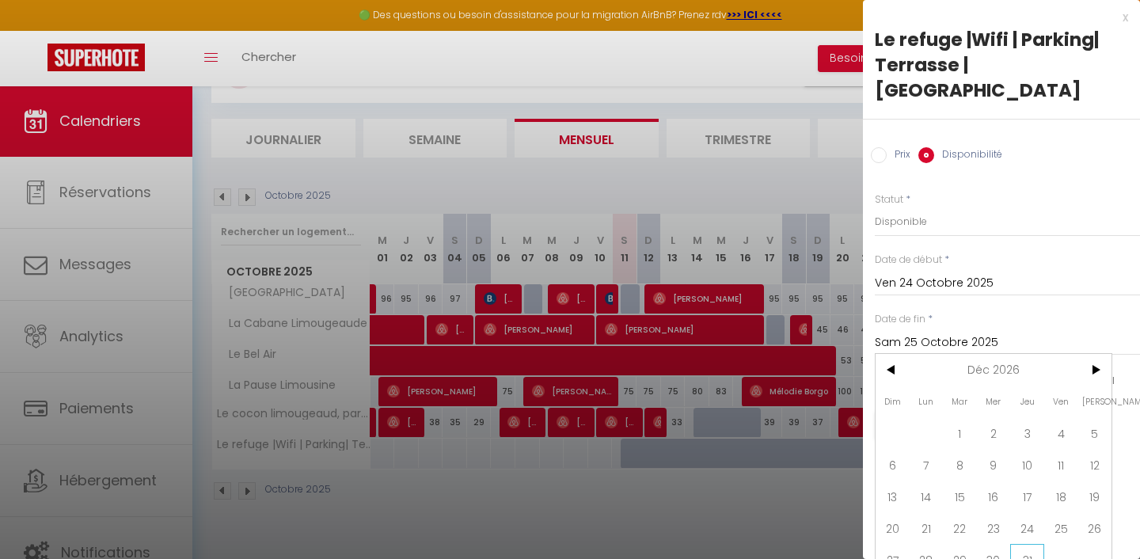
type input "Jeu 31 Décembre 2026"
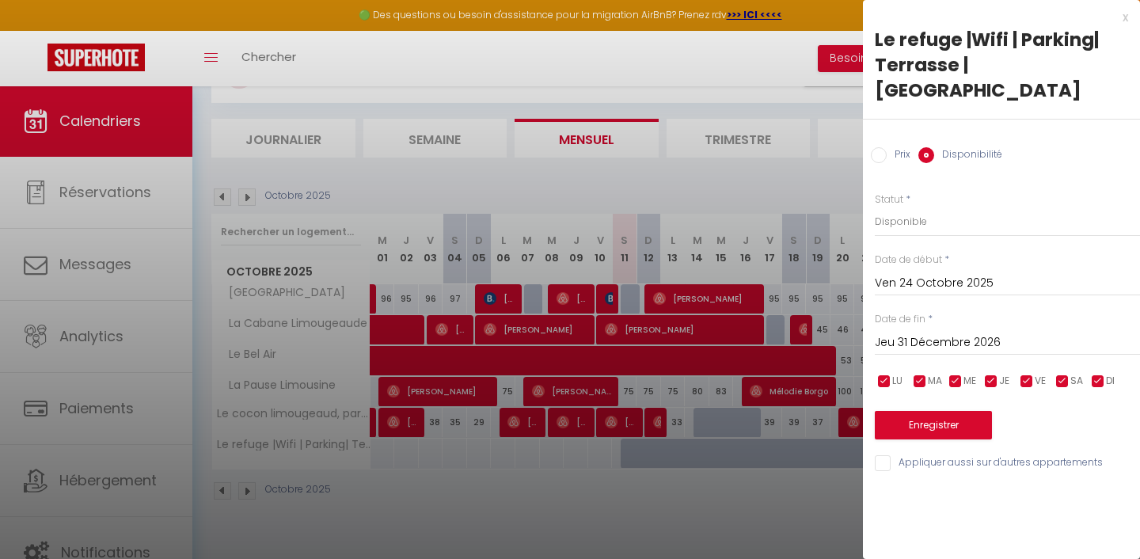
click at [955, 411] on button "Enregistrer" at bounding box center [933, 425] width 117 height 28
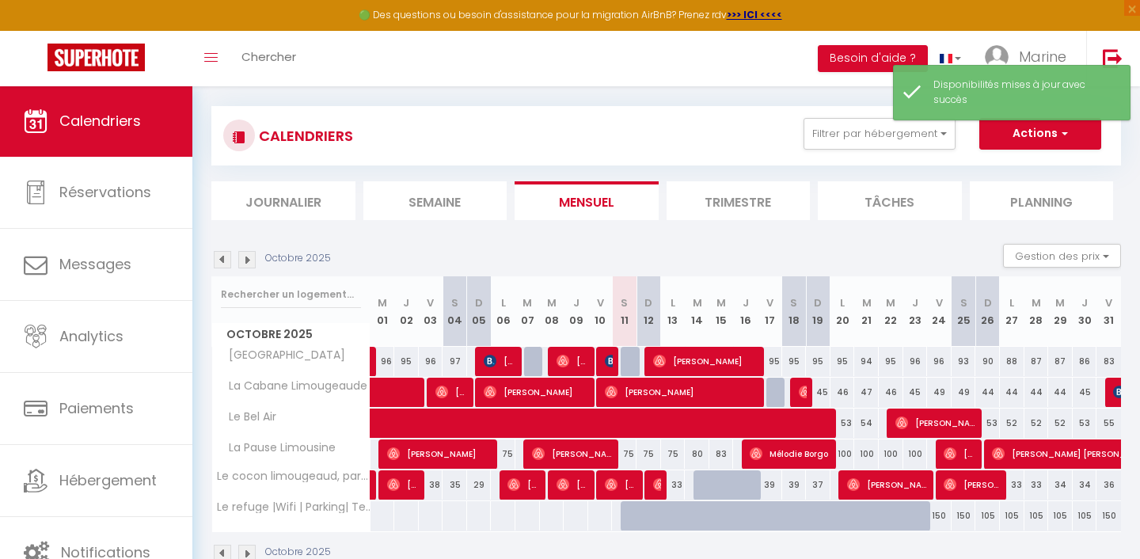
scroll to position [9, 0]
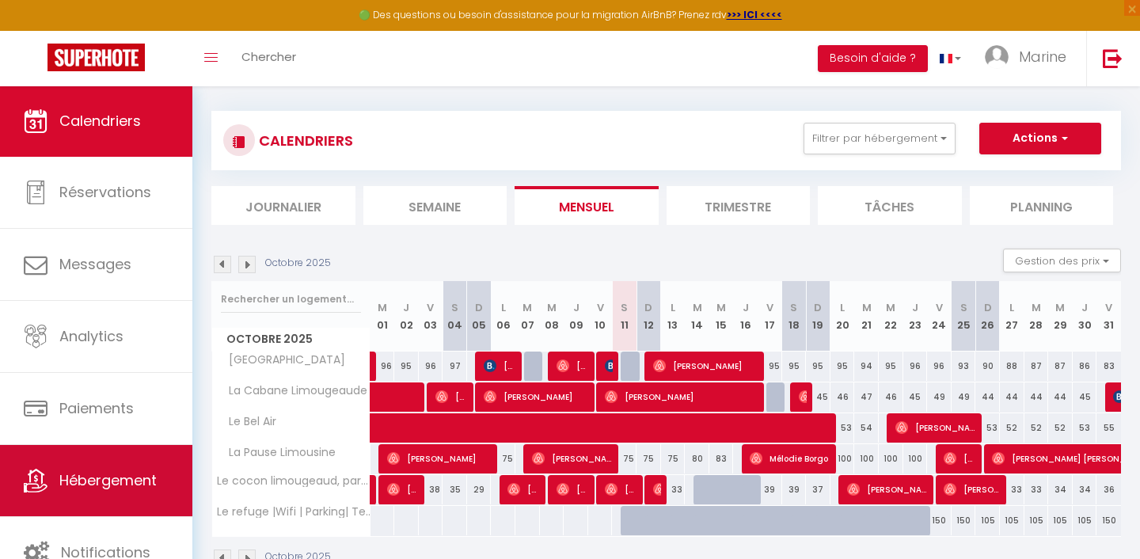
click at [93, 484] on span "Hébergement" at bounding box center [107, 480] width 97 height 20
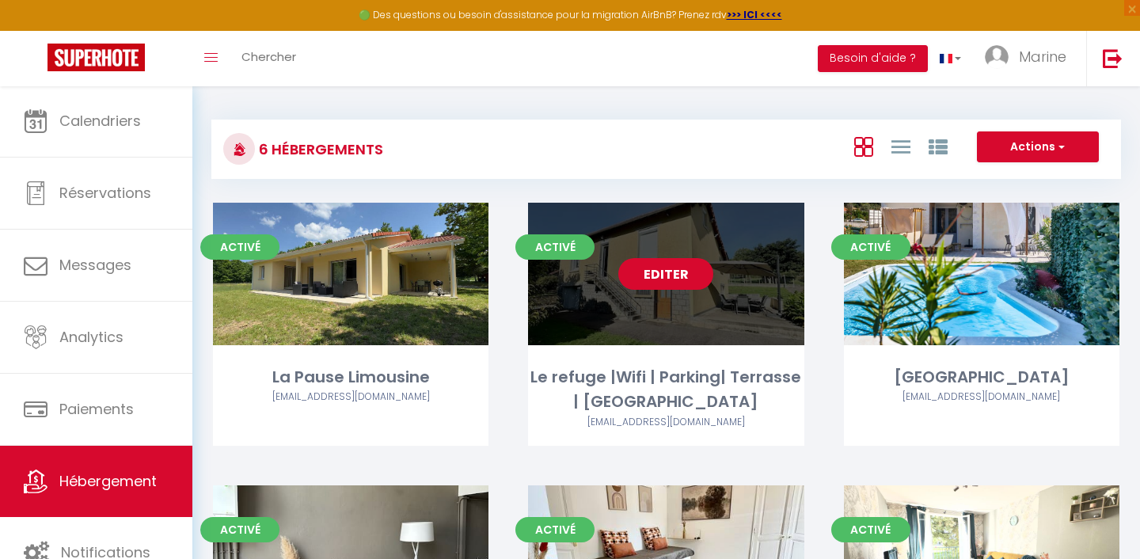
click at [644, 273] on link "Editer" at bounding box center [665, 274] width 95 height 32
select select "3"
select select "2"
select select "1"
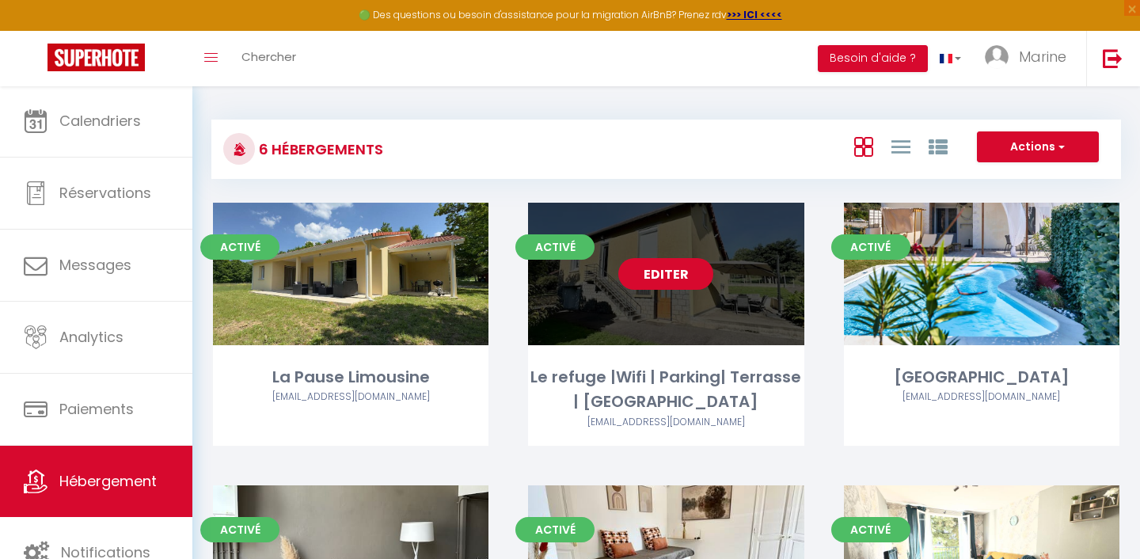
select select
select select "28"
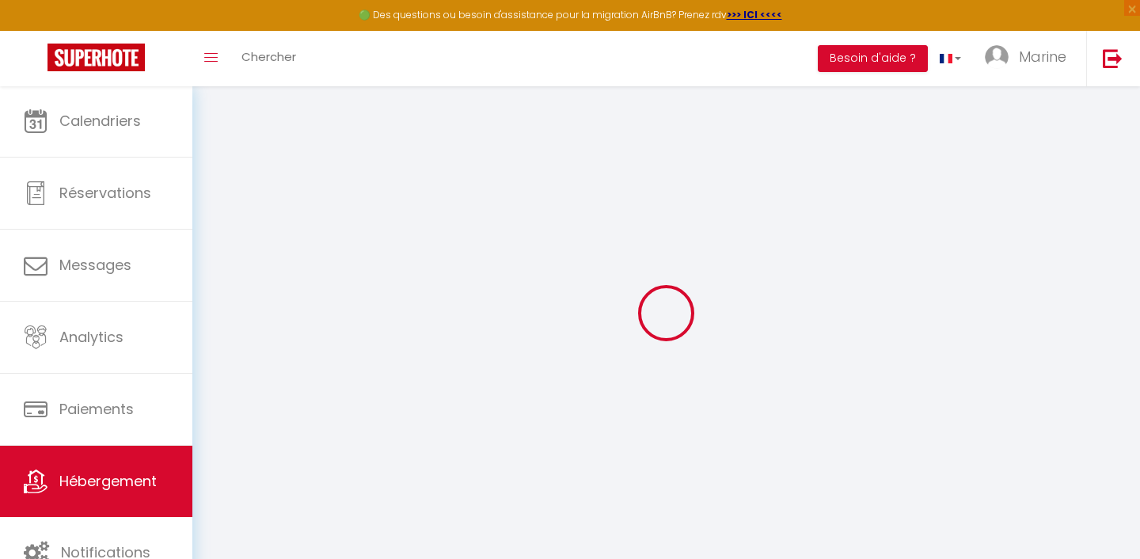
select select
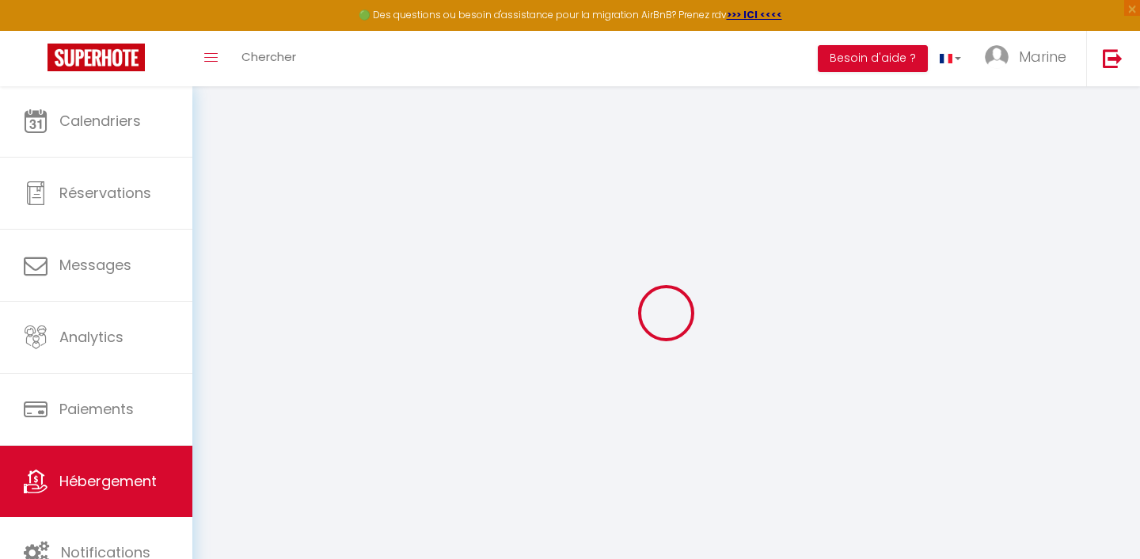
select select
checkbox input "false"
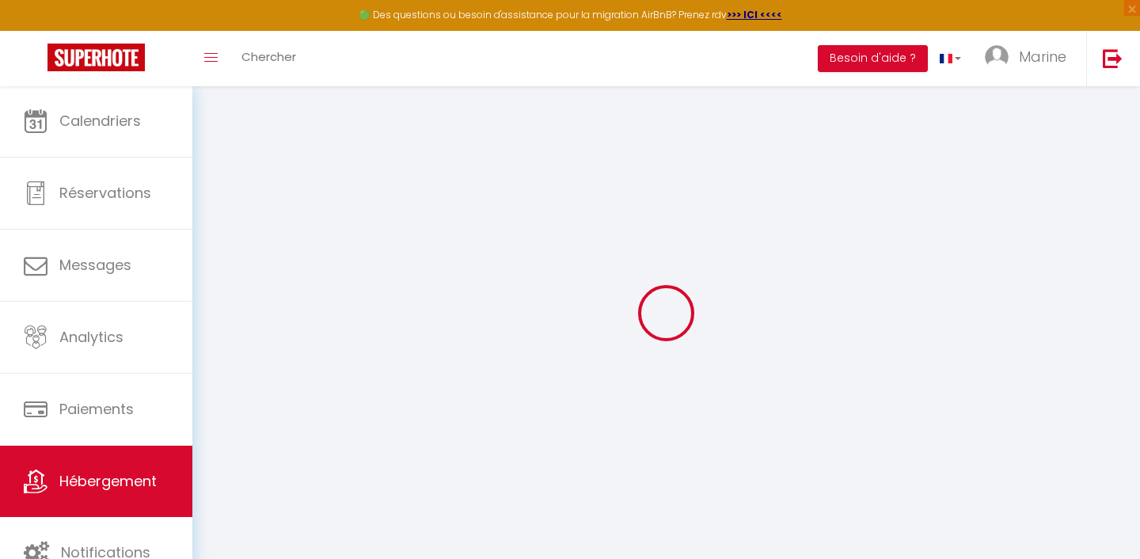
select select
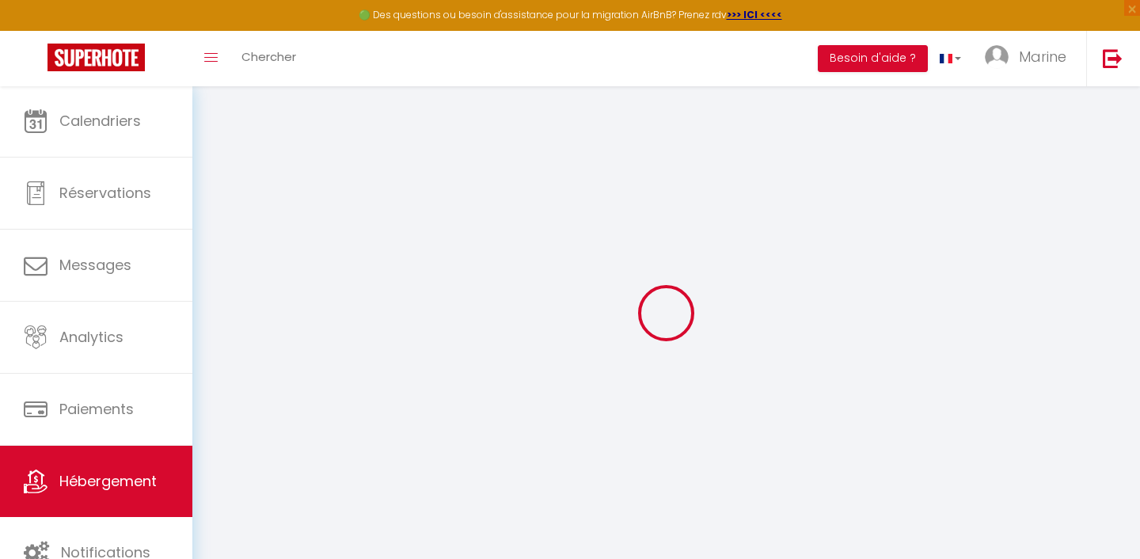
select select
checkbox input "false"
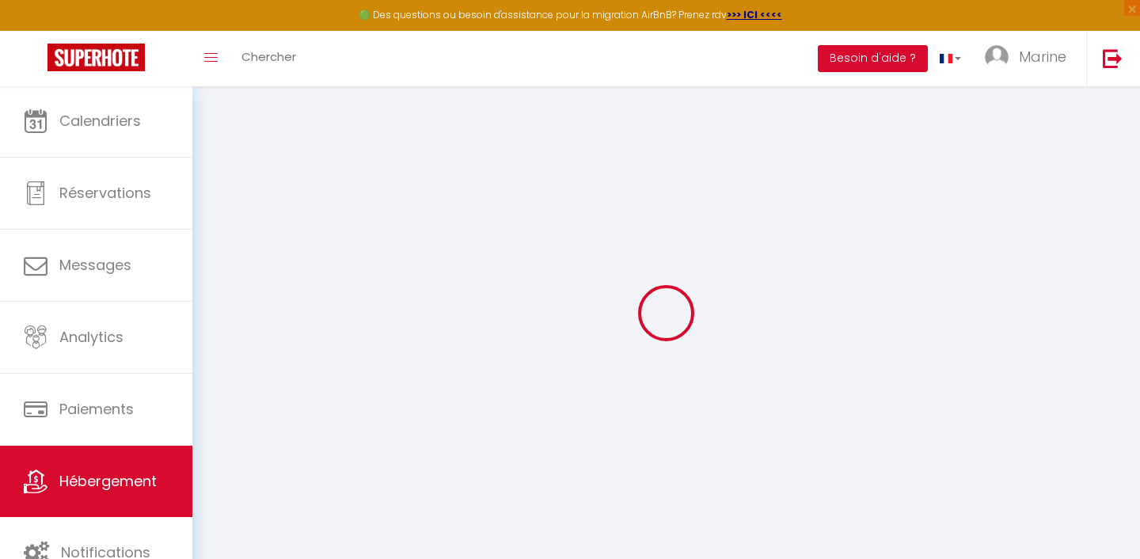
checkbox input "false"
select select
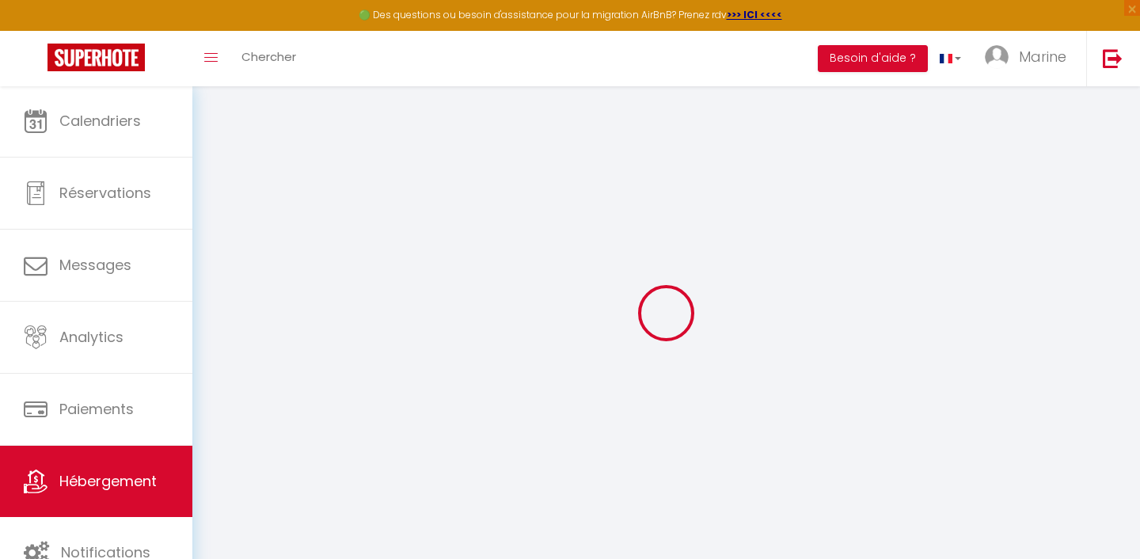
select select
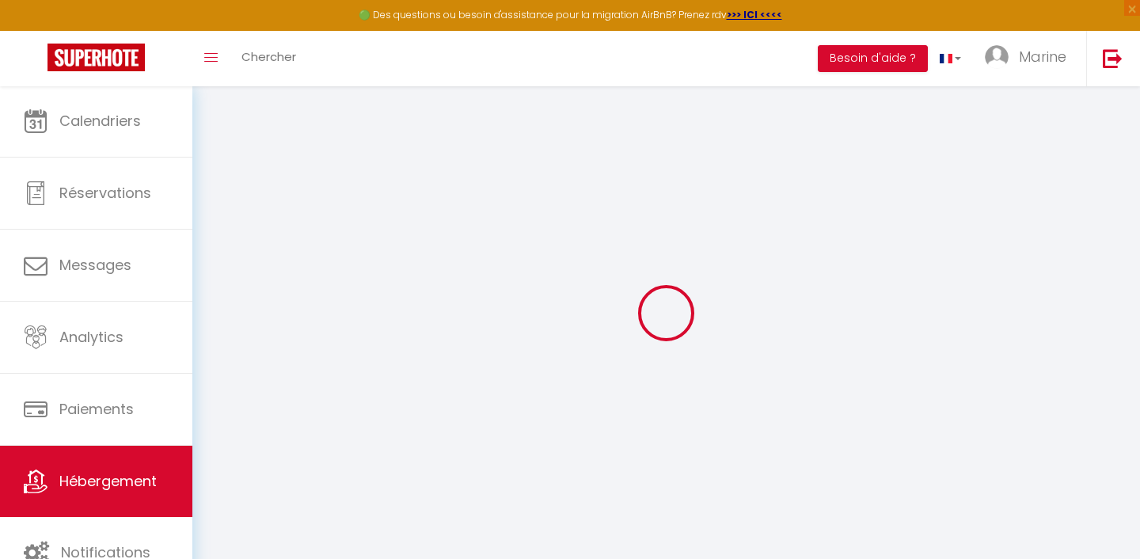
checkbox input "false"
select select
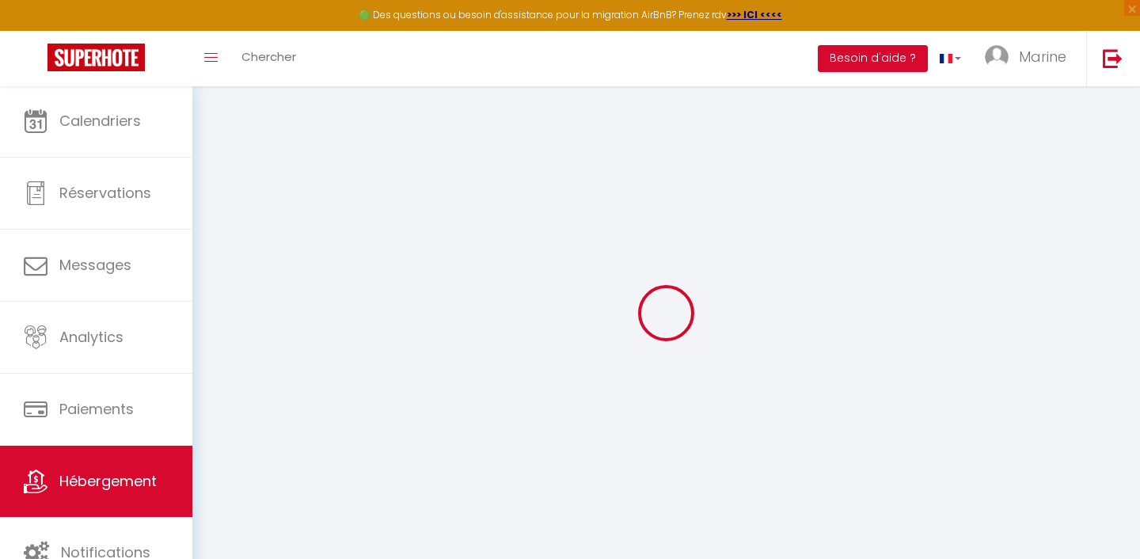
select select
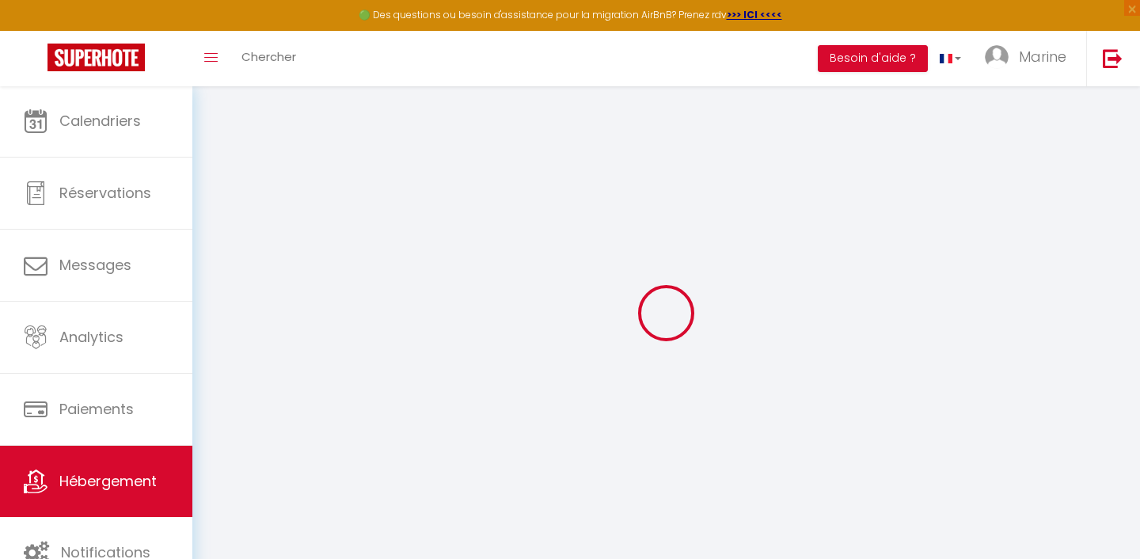
select select
checkbox input "false"
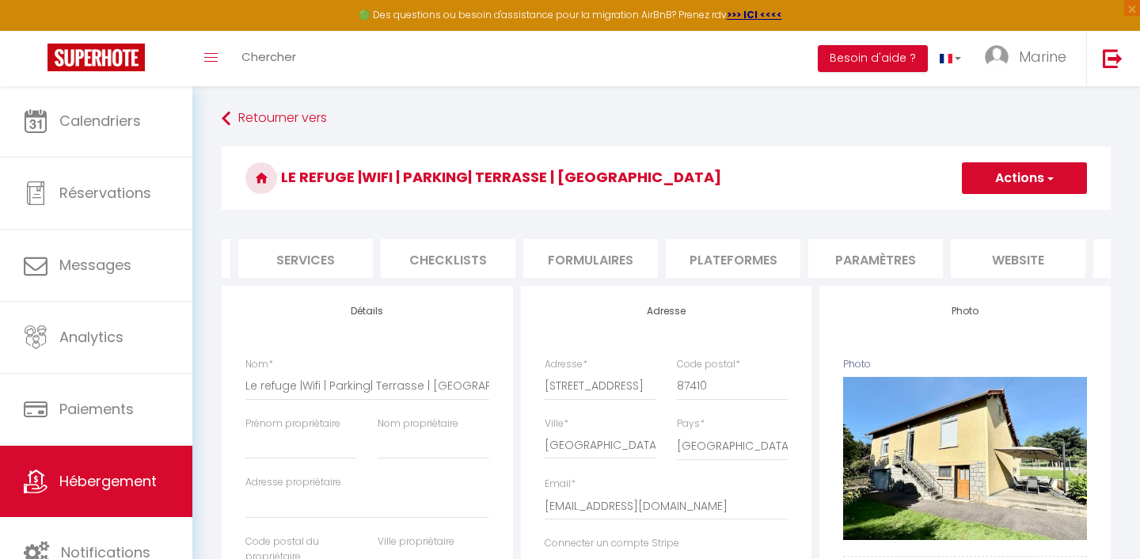
scroll to position [0, 412]
click at [1001, 257] on li "website" at bounding box center [1016, 258] width 135 height 39
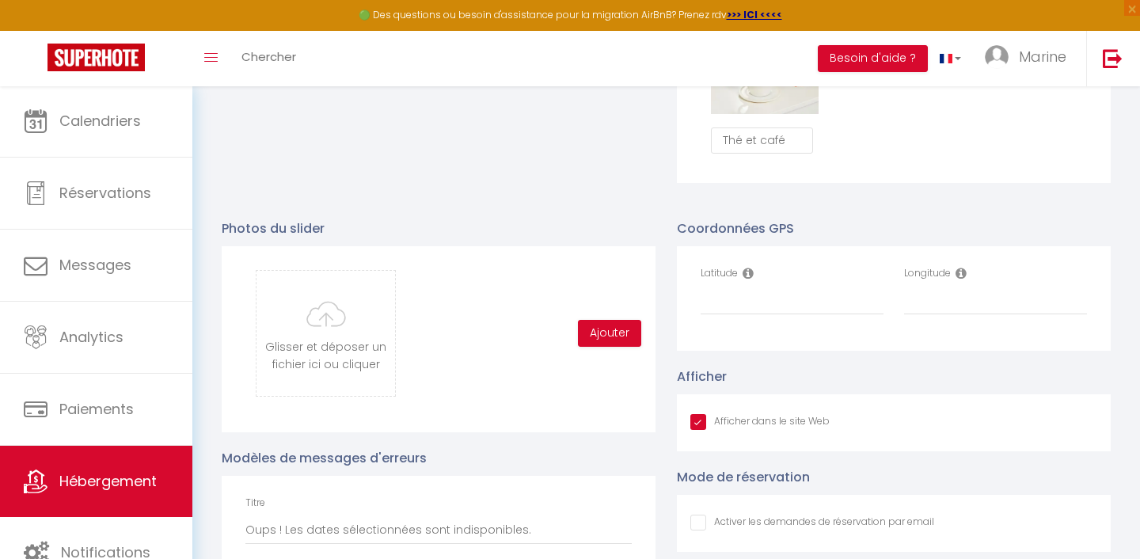
scroll to position [1548, 0]
click at [745, 296] on input "Latitude" at bounding box center [791, 299] width 183 height 28
paste input "45.8782539"
click at [952, 307] on input "Longitude" at bounding box center [995, 299] width 183 height 28
paste input "1.3402500"
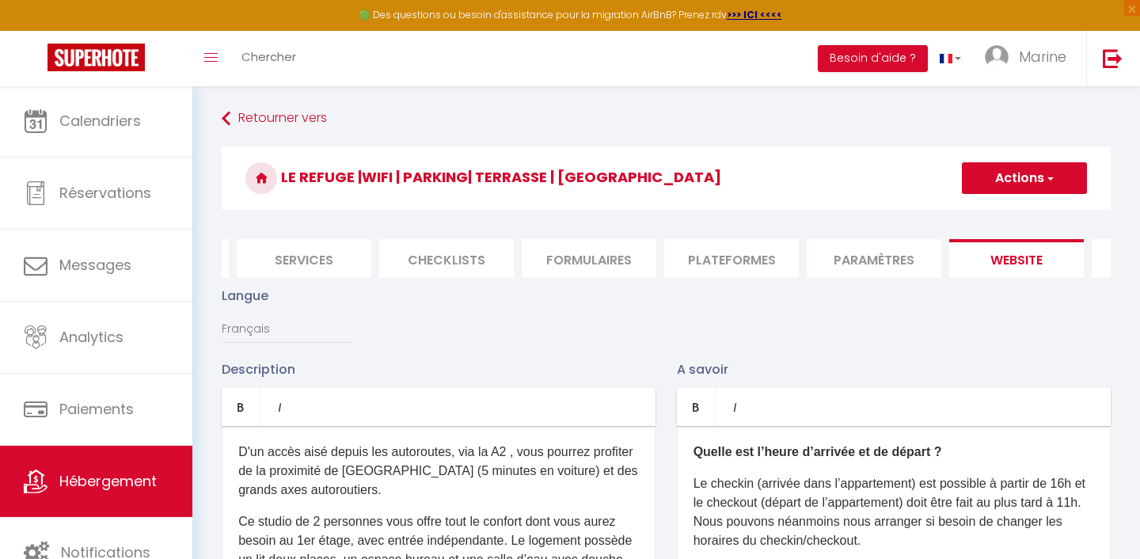
scroll to position [0, 0]
click at [1011, 180] on button "Actions" at bounding box center [1024, 178] width 125 height 32
click at [1009, 211] on input "Enregistrer" at bounding box center [1006, 213] width 59 height 16
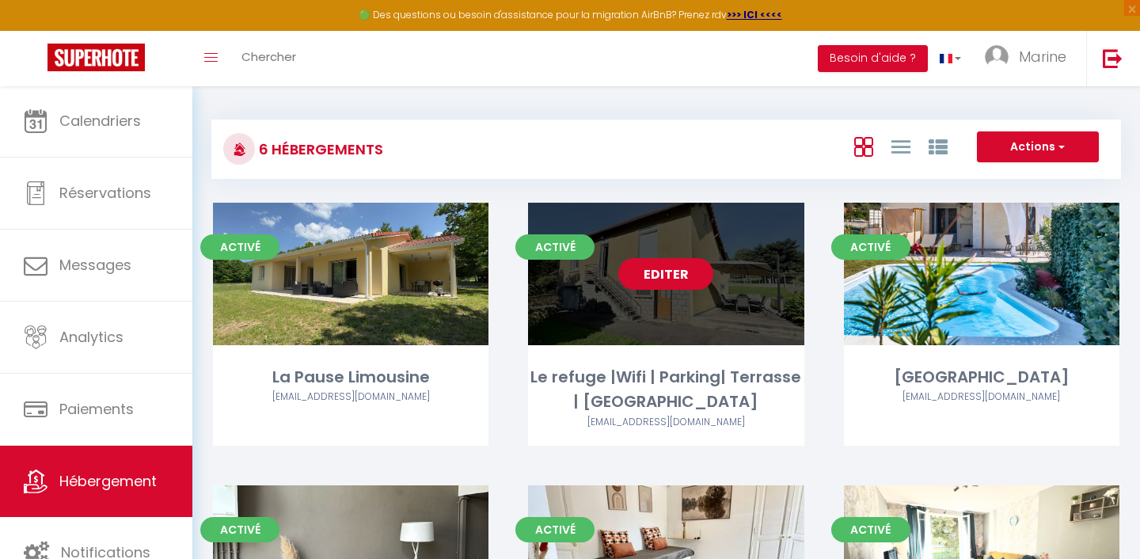
click at [651, 270] on link "Editer" at bounding box center [665, 274] width 95 height 32
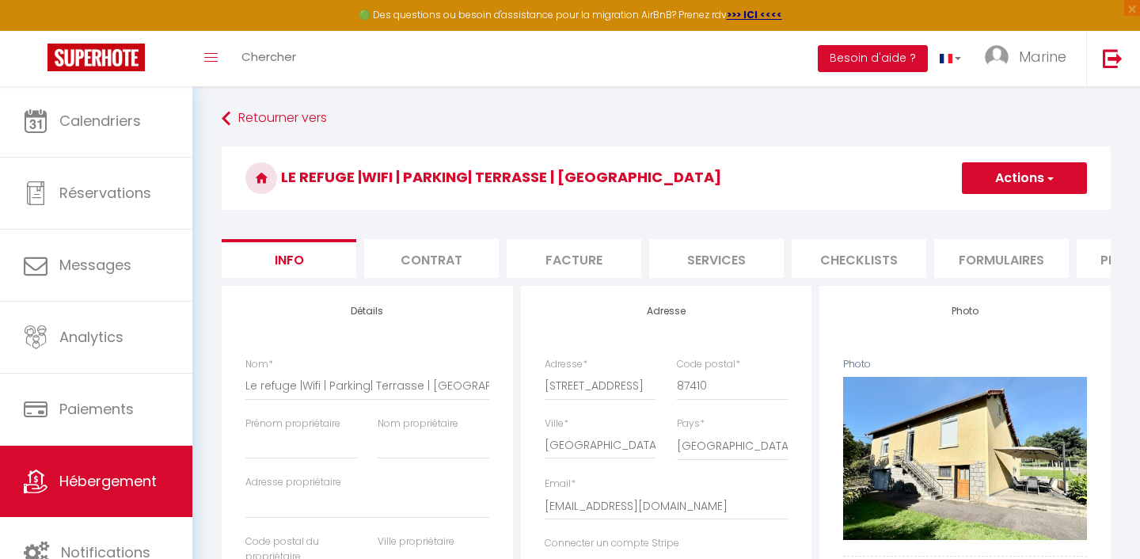
click at [725, 259] on li "Services" at bounding box center [716, 258] width 135 height 39
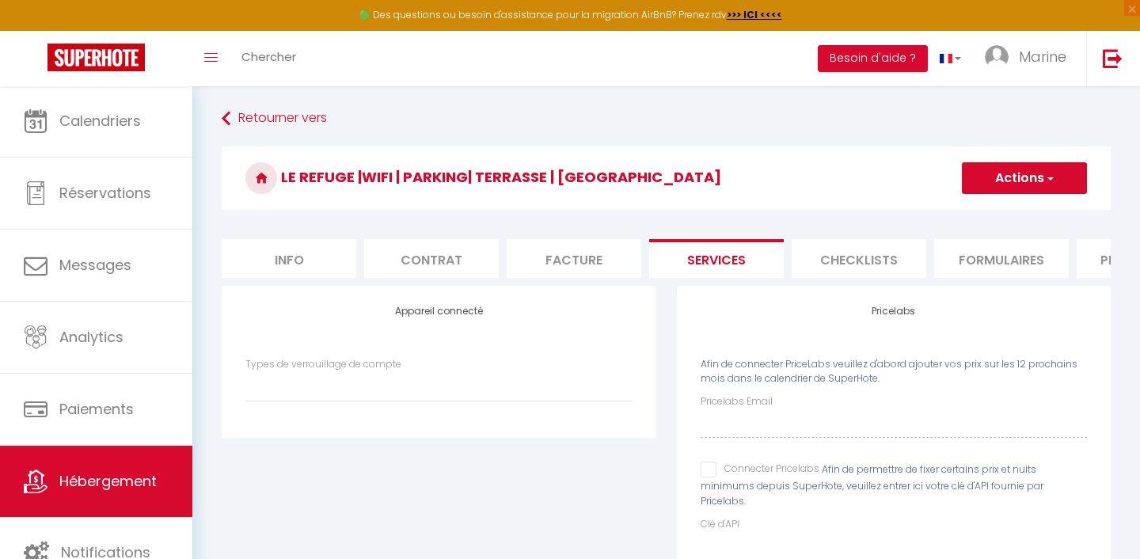
click at [713, 465] on input "Connecter Pricelabs" at bounding box center [759, 469] width 119 height 16
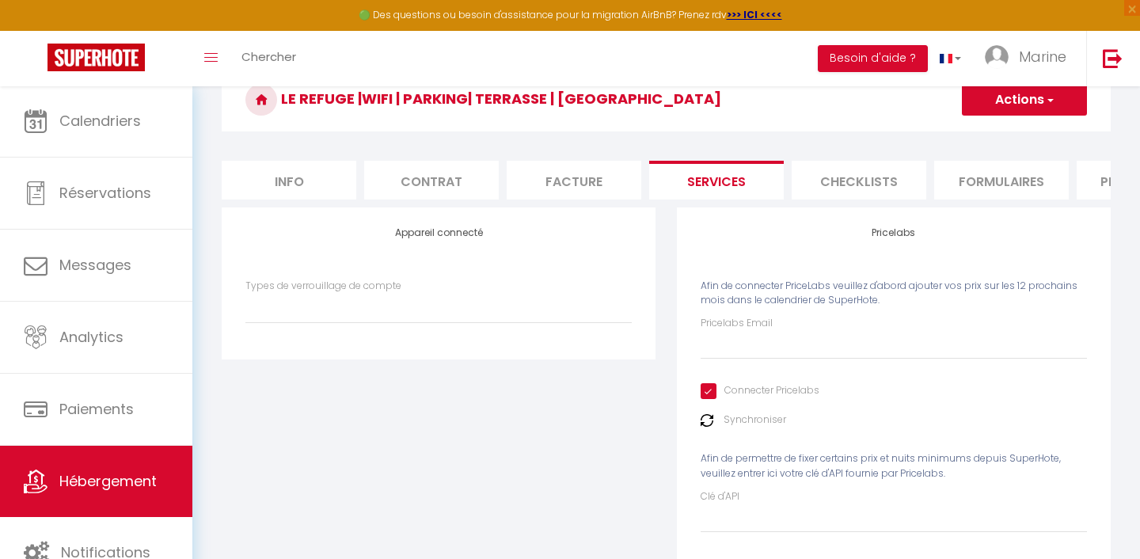
scroll to position [125, 0]
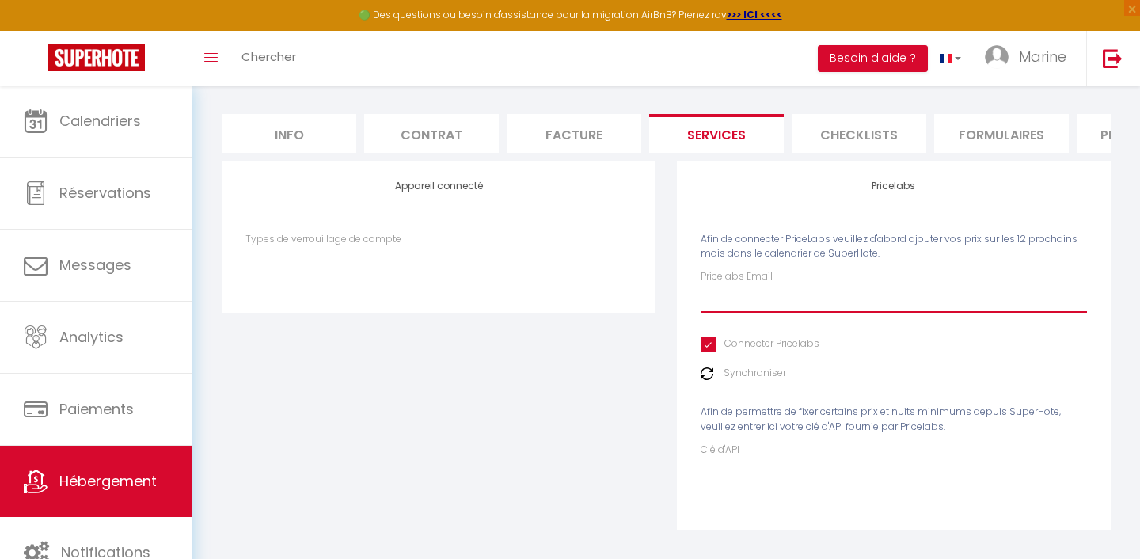
click at [713, 299] on input "Pricelabs Email" at bounding box center [893, 298] width 386 height 28
click at [708, 371] on img at bounding box center [706, 373] width 13 height 13
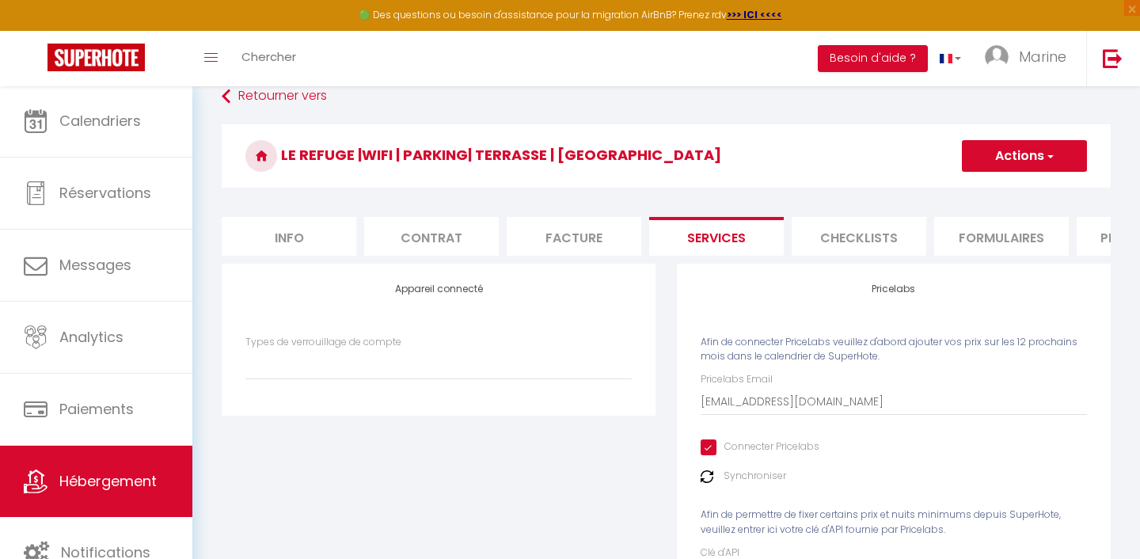
scroll to position [0, 0]
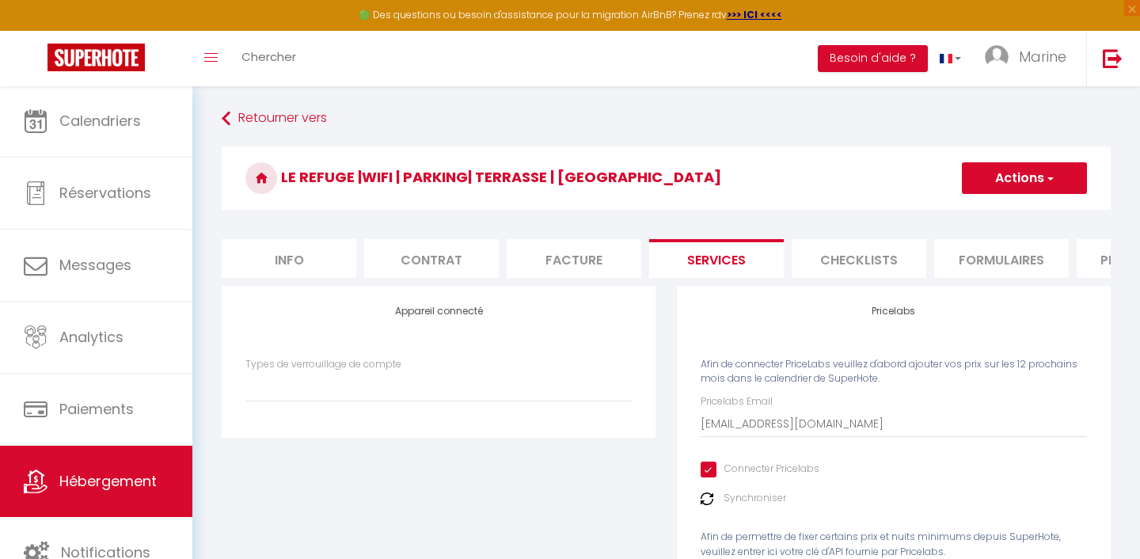
click at [975, 176] on button "Actions" at bounding box center [1024, 178] width 125 height 32
click at [989, 212] on link "Enregistrer" at bounding box center [1023, 213] width 125 height 21
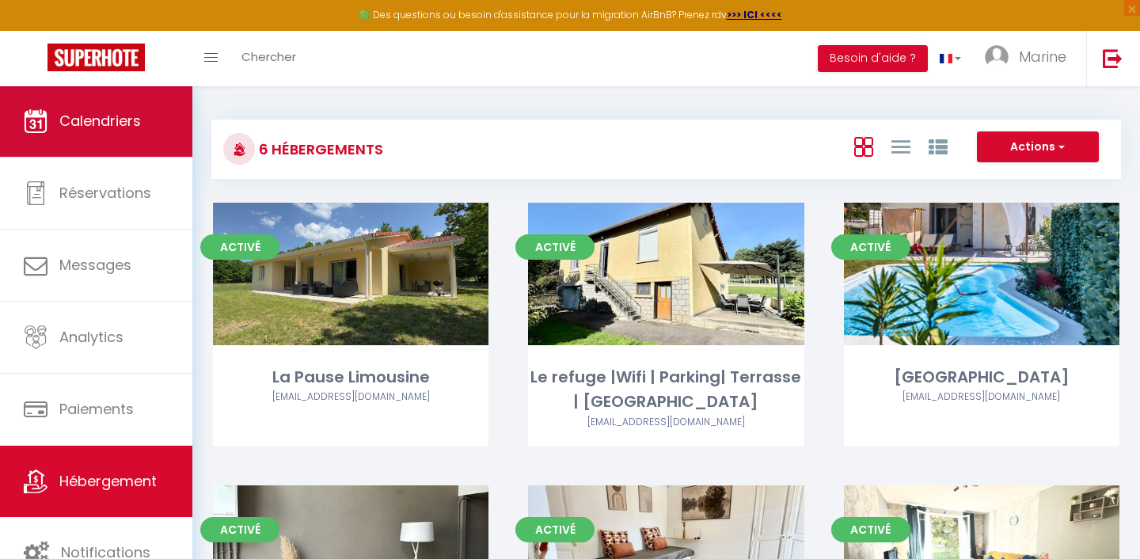
click at [152, 139] on link "Calendriers" at bounding box center [96, 120] width 192 height 71
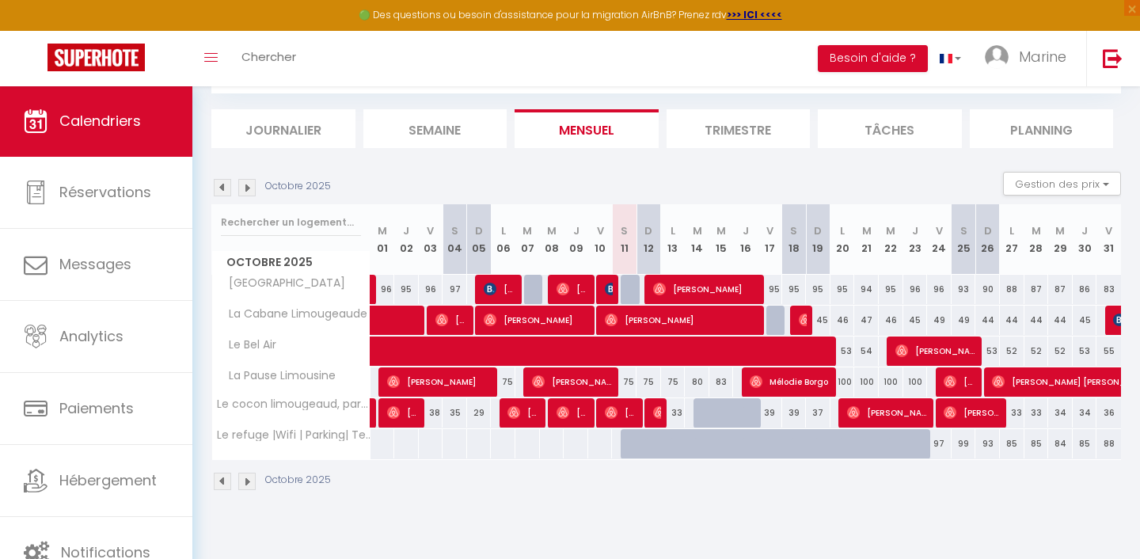
scroll to position [85, 0]
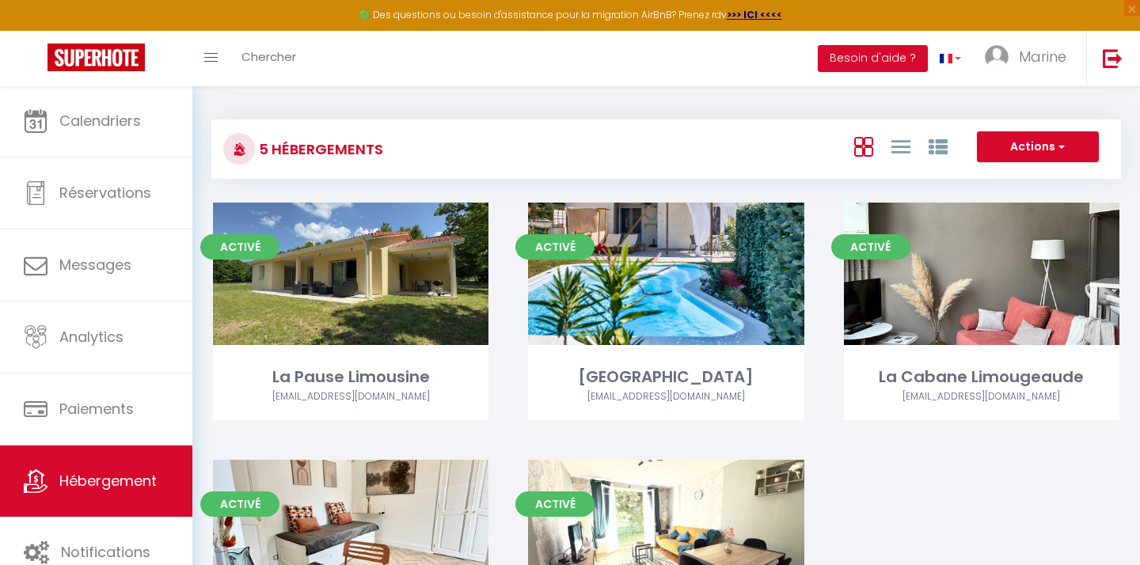
scroll to position [193, 0]
